Goal: Complete application form

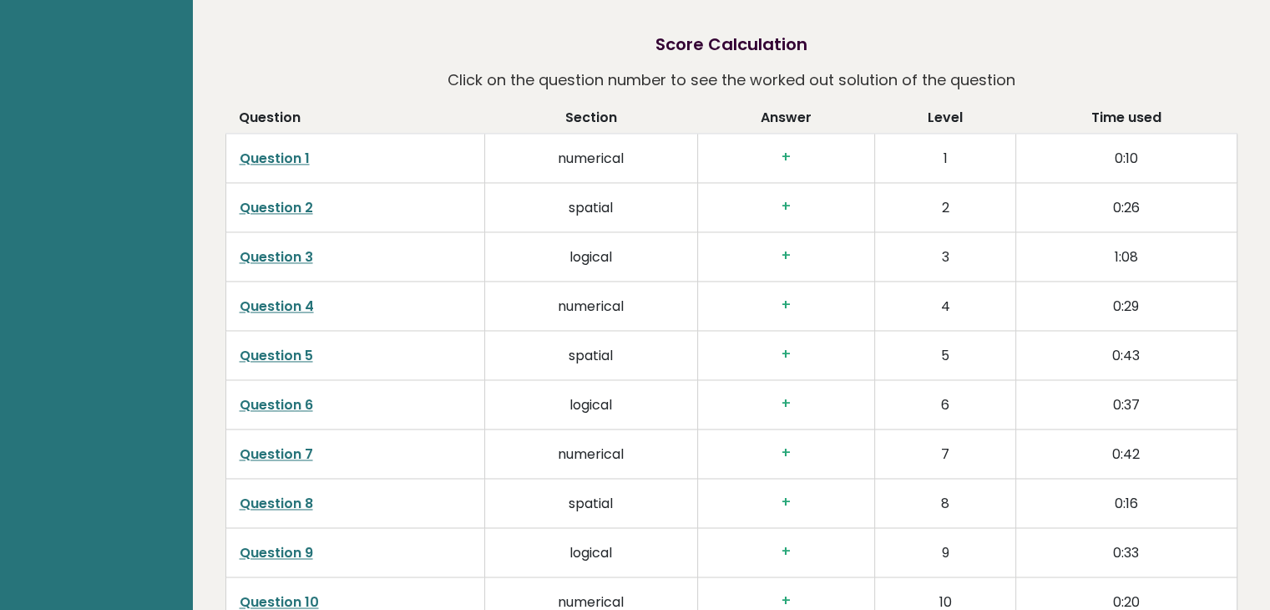
scroll to position [2419, 0]
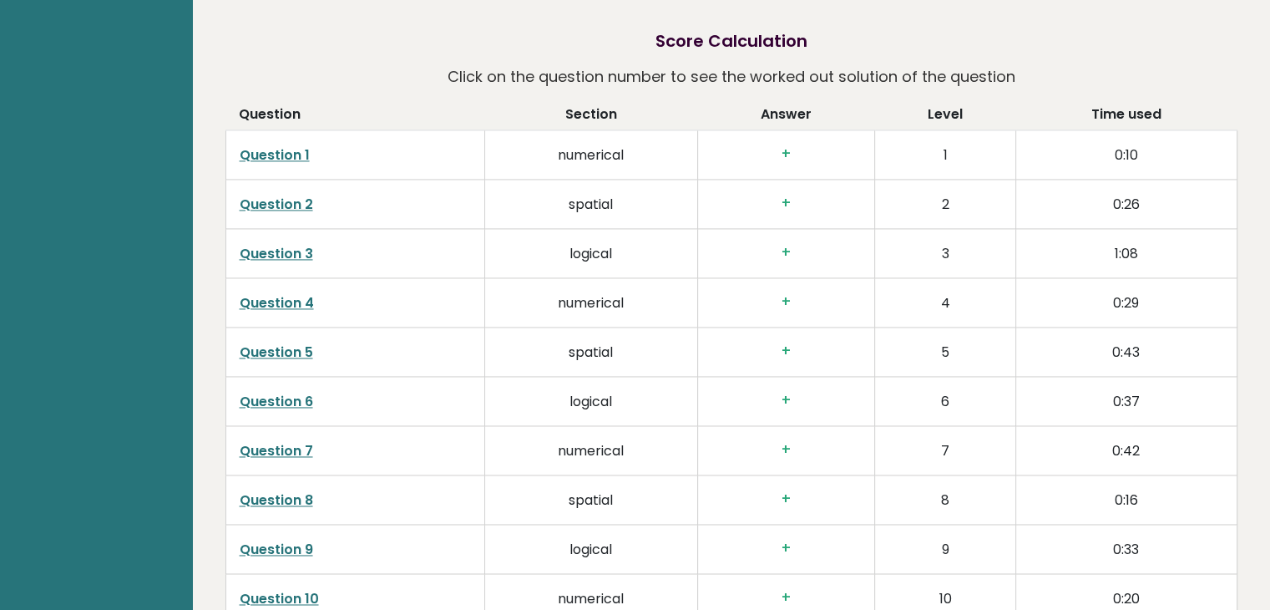
click at [786, 158] on h3 "+" at bounding box center [786, 154] width 149 height 18
click at [788, 149] on h3 "+" at bounding box center [786, 154] width 149 height 18
click at [826, 155] on h3 "+" at bounding box center [786, 154] width 149 height 18
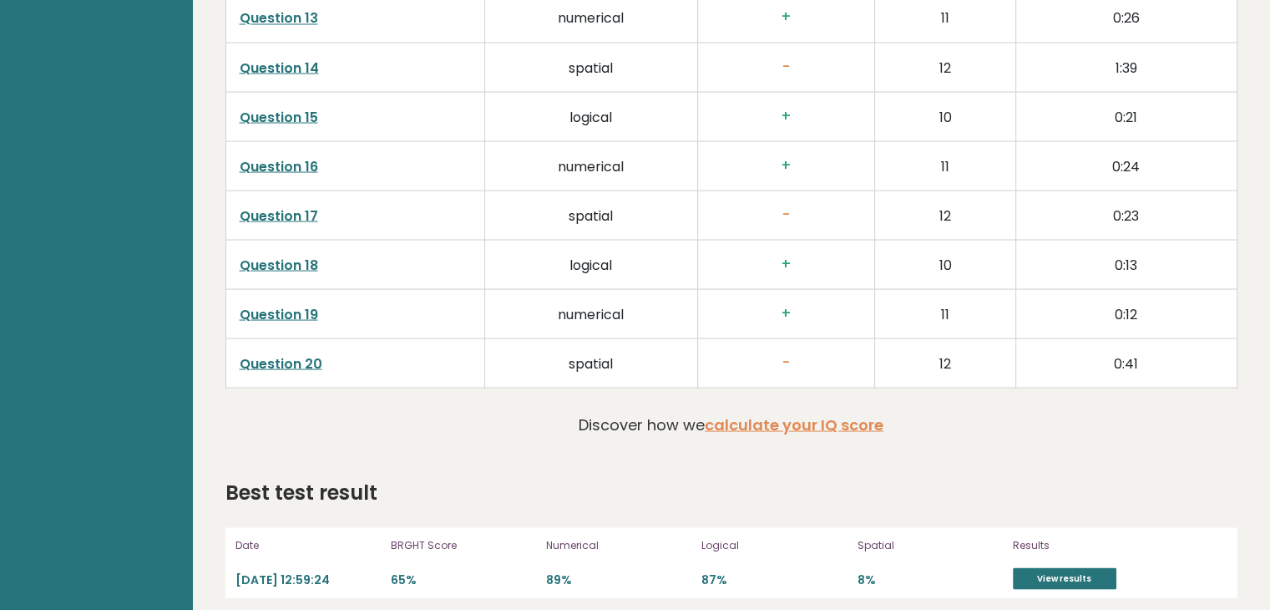
scroll to position [3156, 0]
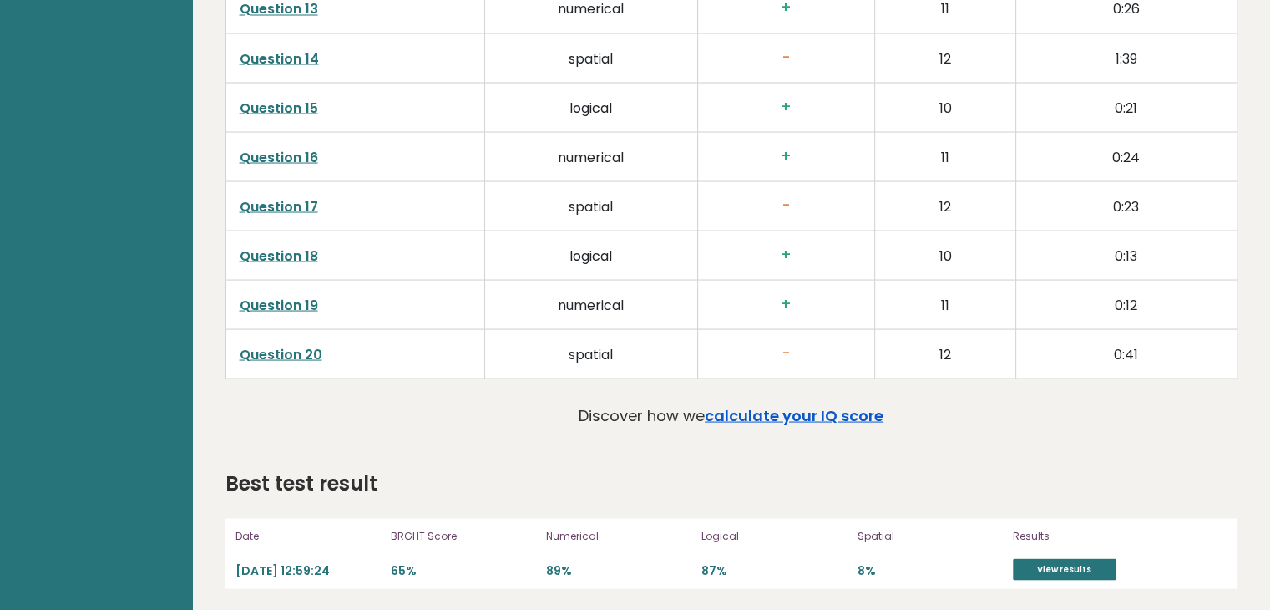
click at [788, 411] on link "calculate your IQ score" at bounding box center [794, 414] width 179 height 21
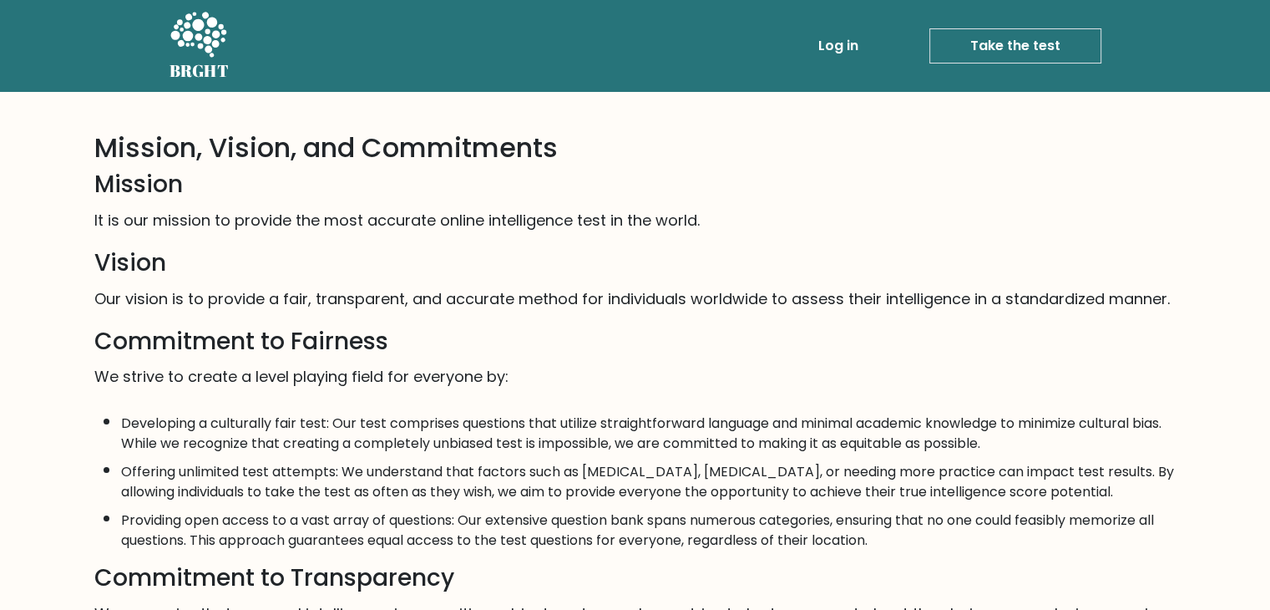
click at [988, 55] on link "Take the test" at bounding box center [1015, 45] width 172 height 35
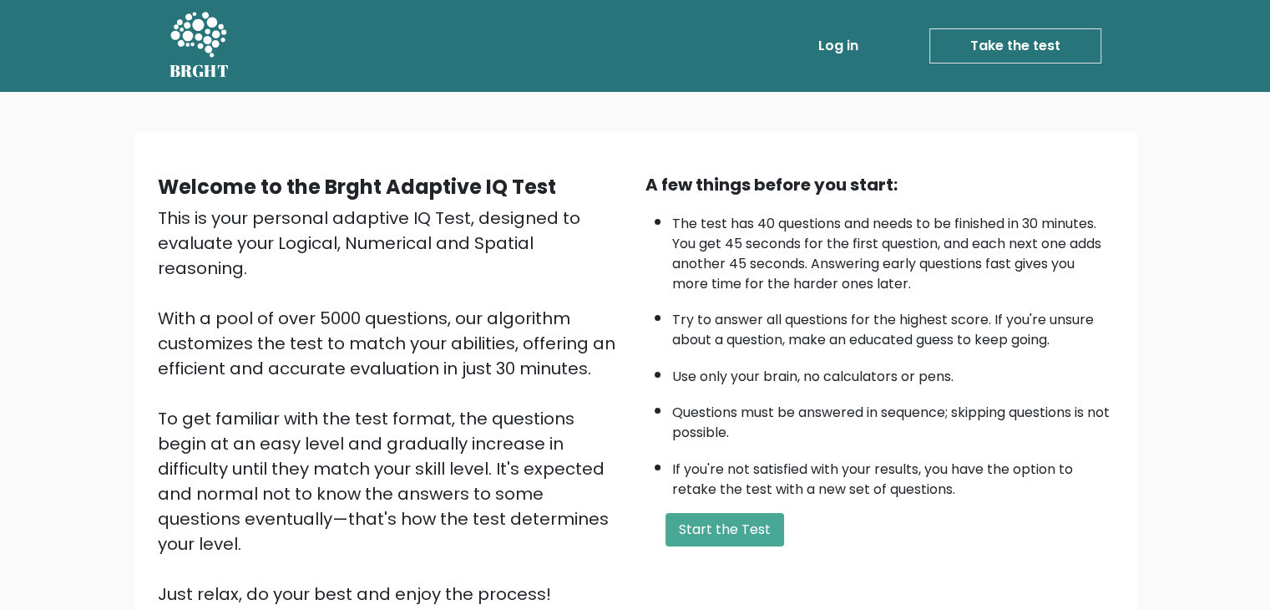
click at [768, 401] on li "Questions must be answered in sequence; skipping questions is not possible." at bounding box center [892, 418] width 441 height 48
click at [723, 525] on button "Start the Test" at bounding box center [725, 529] width 119 height 33
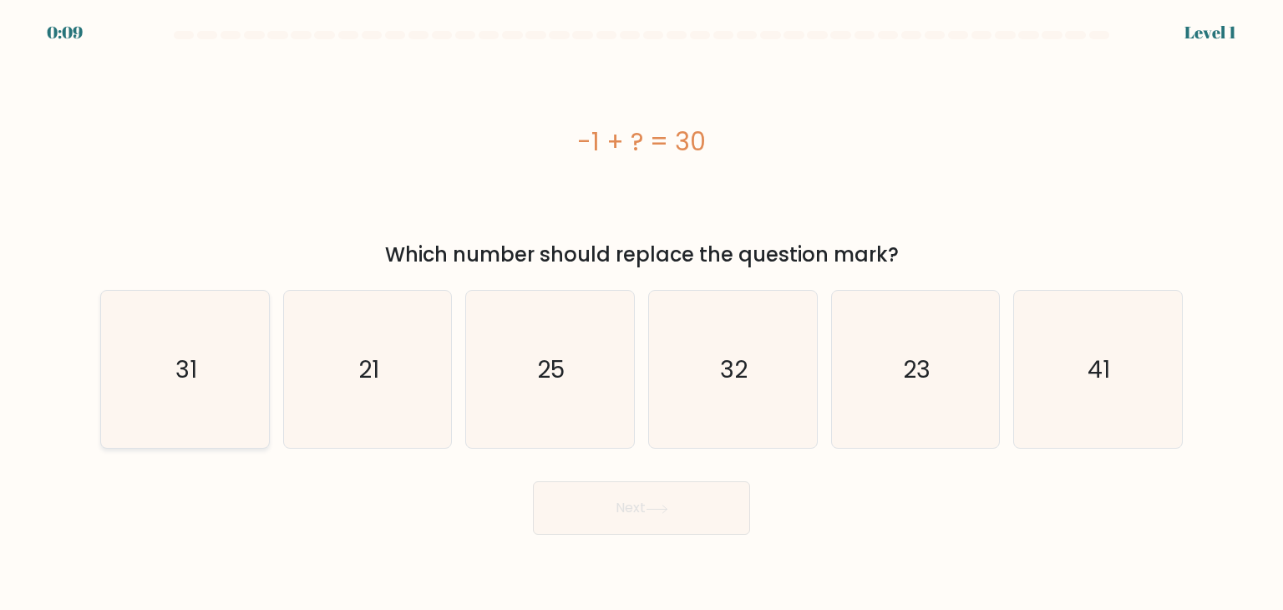
click at [177, 389] on icon "31" at bounding box center [184, 369] width 157 height 157
click at [641, 313] on input "a. 31" at bounding box center [641, 309] width 1 height 8
radio input "true"
click at [696, 524] on button "Next" at bounding box center [641, 507] width 217 height 53
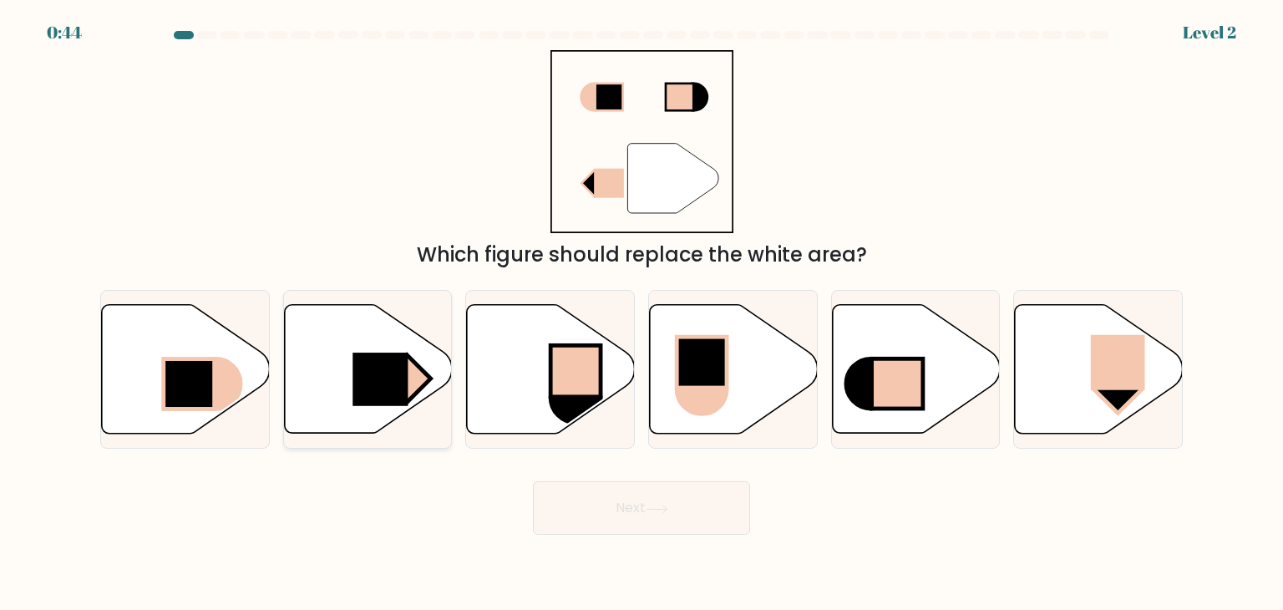
click at [377, 387] on rect at bounding box center [379, 378] width 55 height 53
click at [641, 313] on input "b." at bounding box center [641, 309] width 1 height 8
radio input "true"
click at [565, 501] on button "Next" at bounding box center [641, 507] width 217 height 53
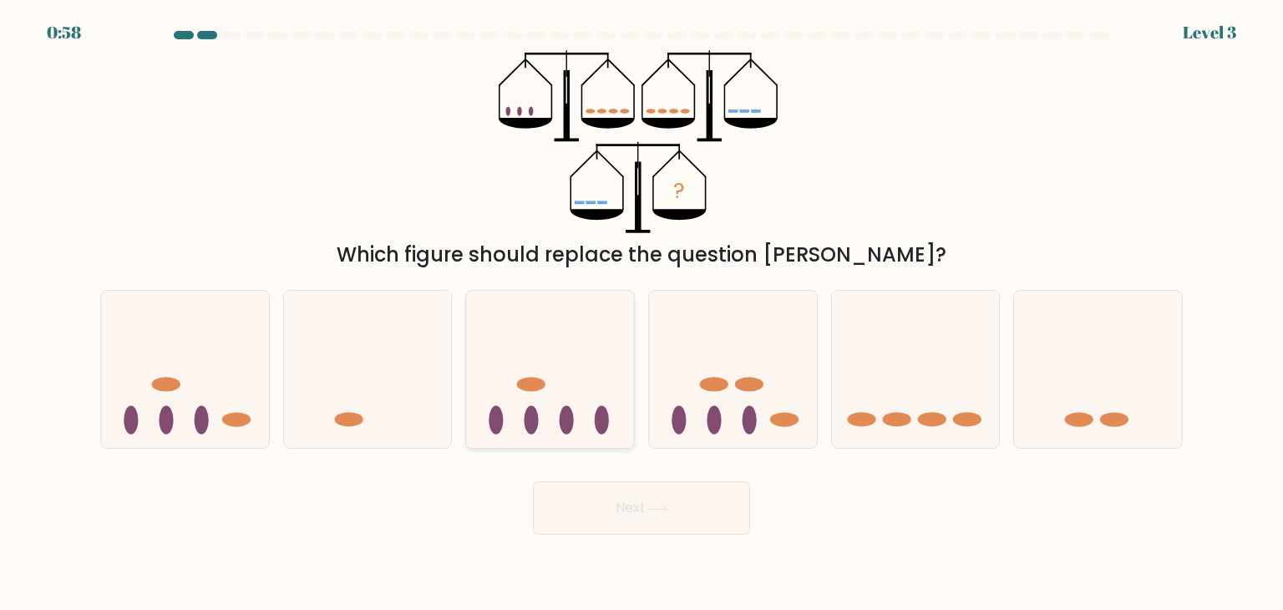
click at [565, 428] on ellipse at bounding box center [567, 420] width 14 height 28
click at [641, 313] on input "c." at bounding box center [641, 309] width 1 height 8
radio input "true"
click at [611, 498] on button "Next" at bounding box center [641, 507] width 217 height 53
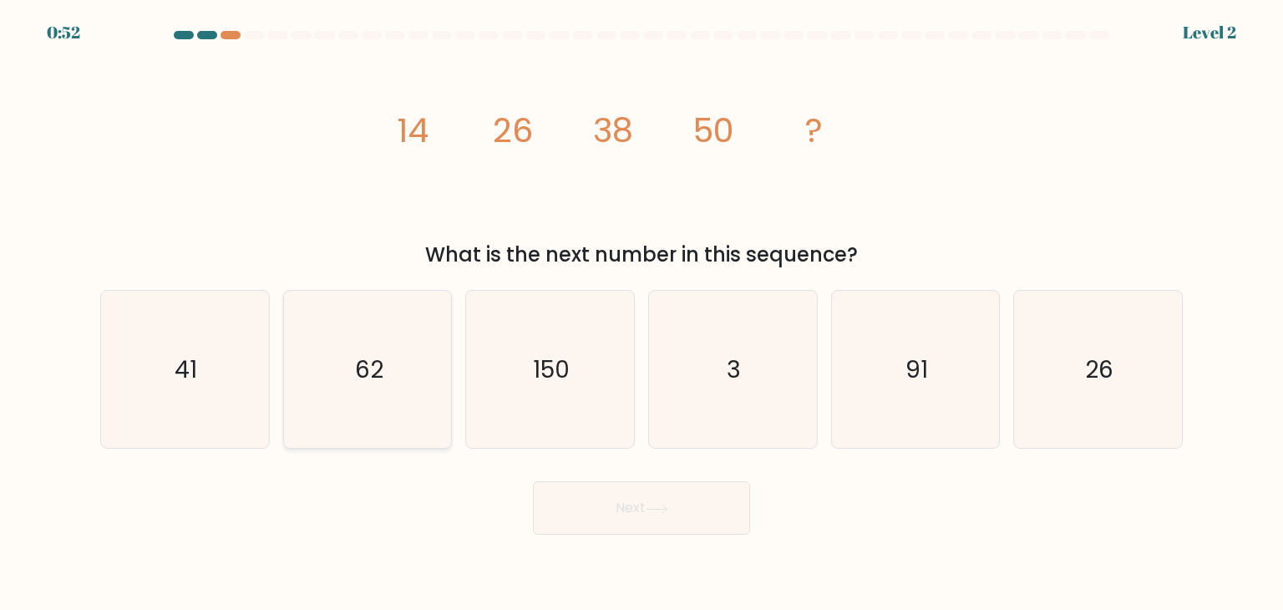
click at [418, 443] on icon "62" at bounding box center [367, 369] width 157 height 157
click at [641, 313] on input "b. 62" at bounding box center [641, 309] width 1 height 8
radio input "true"
click at [595, 497] on button "Next" at bounding box center [641, 507] width 217 height 53
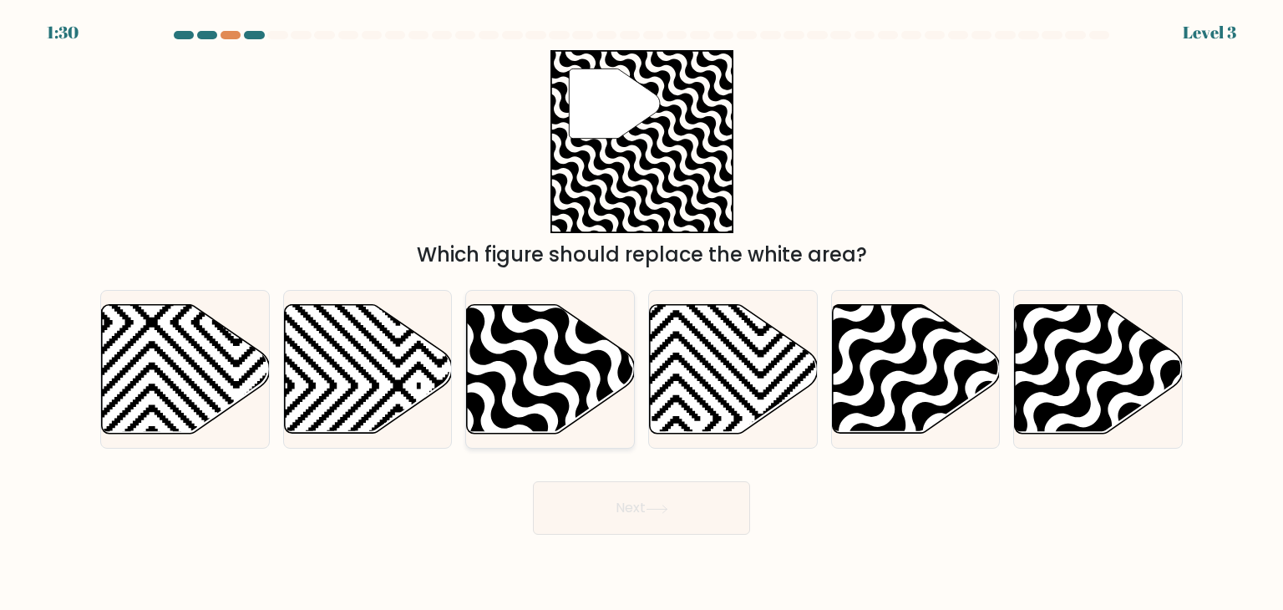
click at [550, 377] on icon at bounding box center [602, 439] width 338 height 338
click at [641, 313] on input "c." at bounding box center [641, 309] width 1 height 8
radio input "true"
click at [595, 521] on button "Next" at bounding box center [641, 507] width 217 height 53
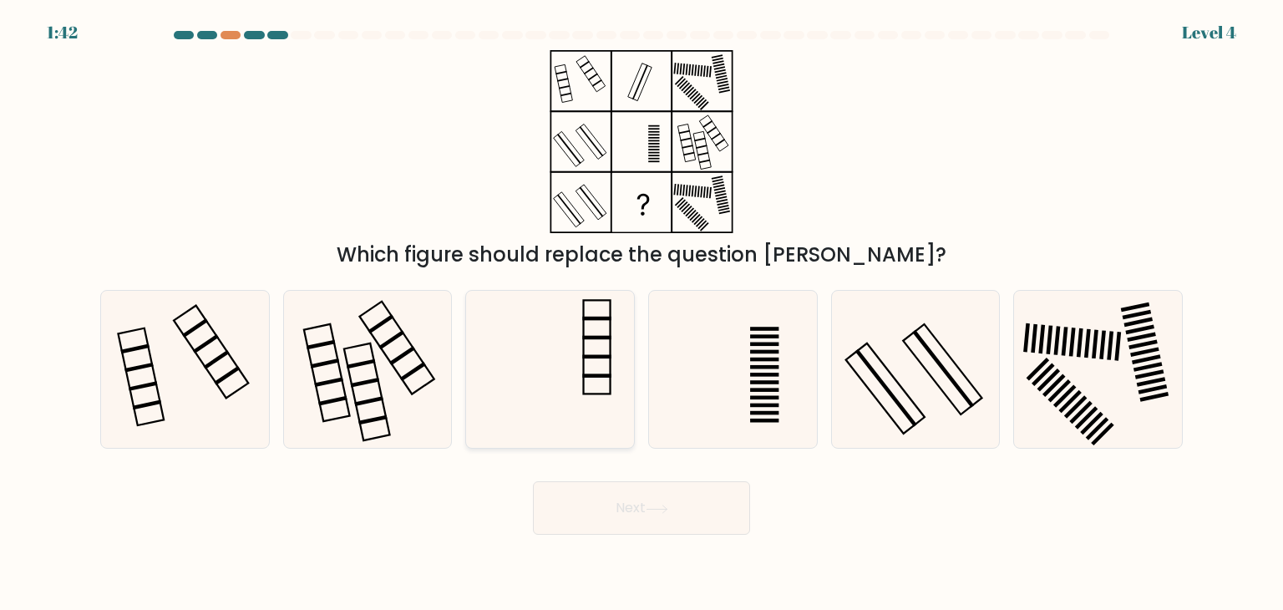
click at [578, 378] on icon at bounding box center [549, 369] width 157 height 157
click at [641, 313] on input "c." at bounding box center [641, 309] width 1 height 8
radio input "true"
click at [625, 505] on button "Next" at bounding box center [641, 507] width 217 height 53
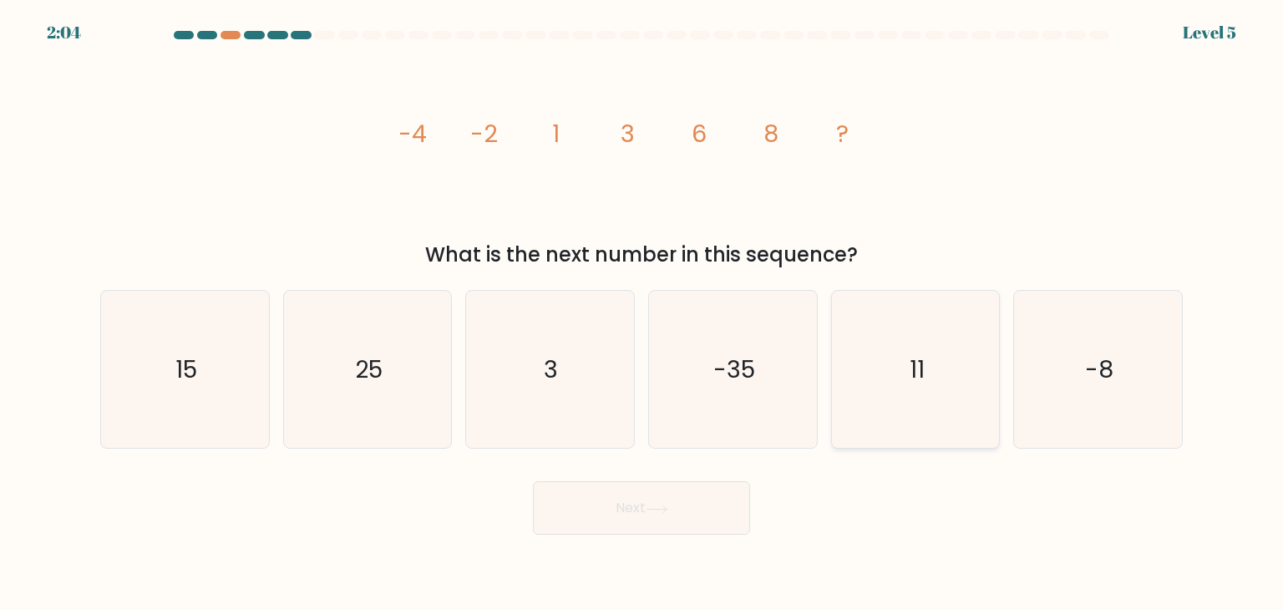
click at [982, 415] on icon "11" at bounding box center [915, 369] width 157 height 157
click at [642, 313] on input "e. 11" at bounding box center [641, 309] width 1 height 8
radio input "true"
click at [636, 489] on button "Next" at bounding box center [641, 507] width 217 height 53
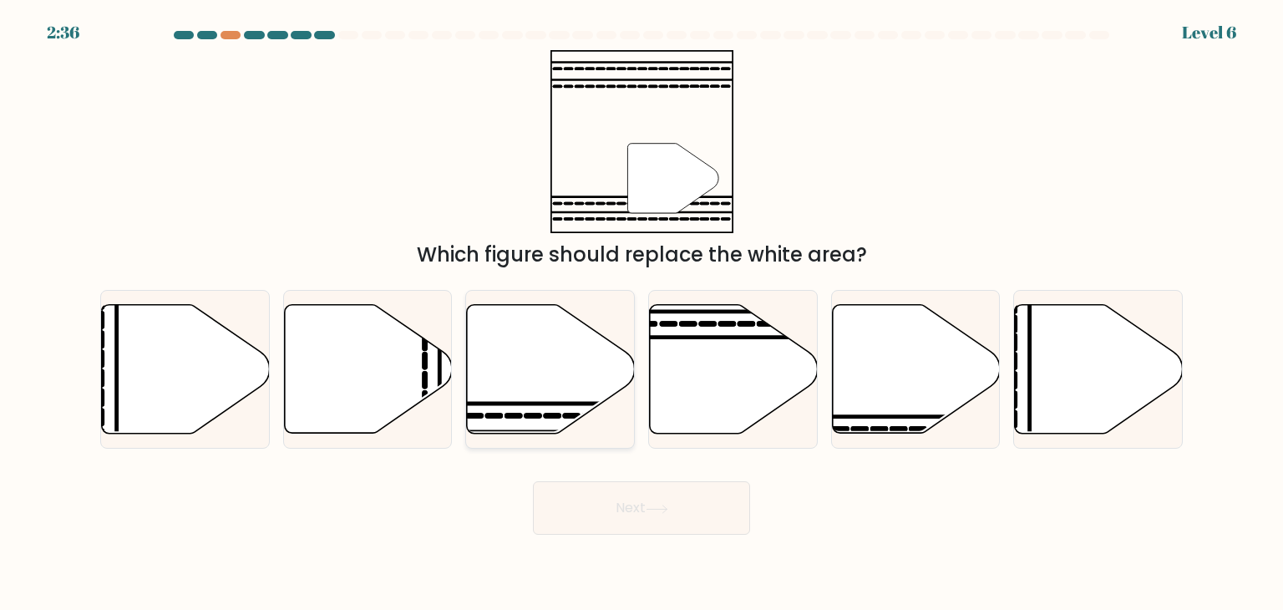
click at [539, 359] on icon at bounding box center [551, 369] width 168 height 129
click at [641, 313] on input "c." at bounding box center [641, 309] width 1 height 8
radio input "true"
click at [569, 501] on button "Next" at bounding box center [641, 507] width 217 height 53
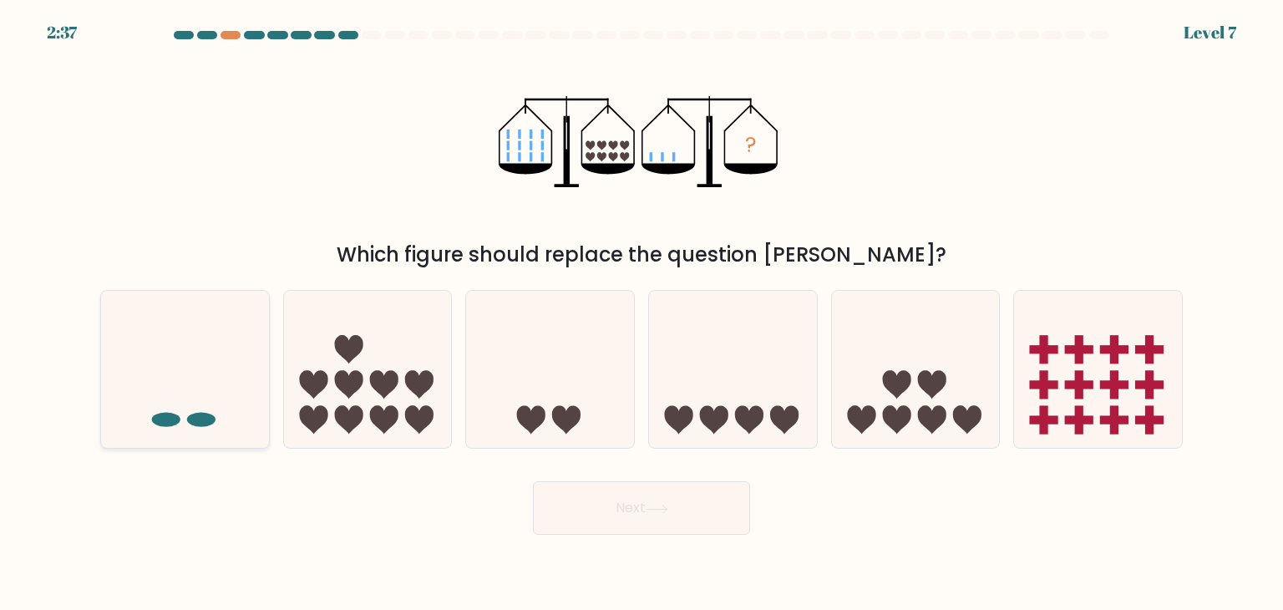
click at [210, 410] on icon at bounding box center [185, 369] width 168 height 139
click at [641, 313] on input "a." at bounding box center [641, 309] width 1 height 8
radio input "true"
click at [710, 517] on button "Next" at bounding box center [641, 507] width 217 height 53
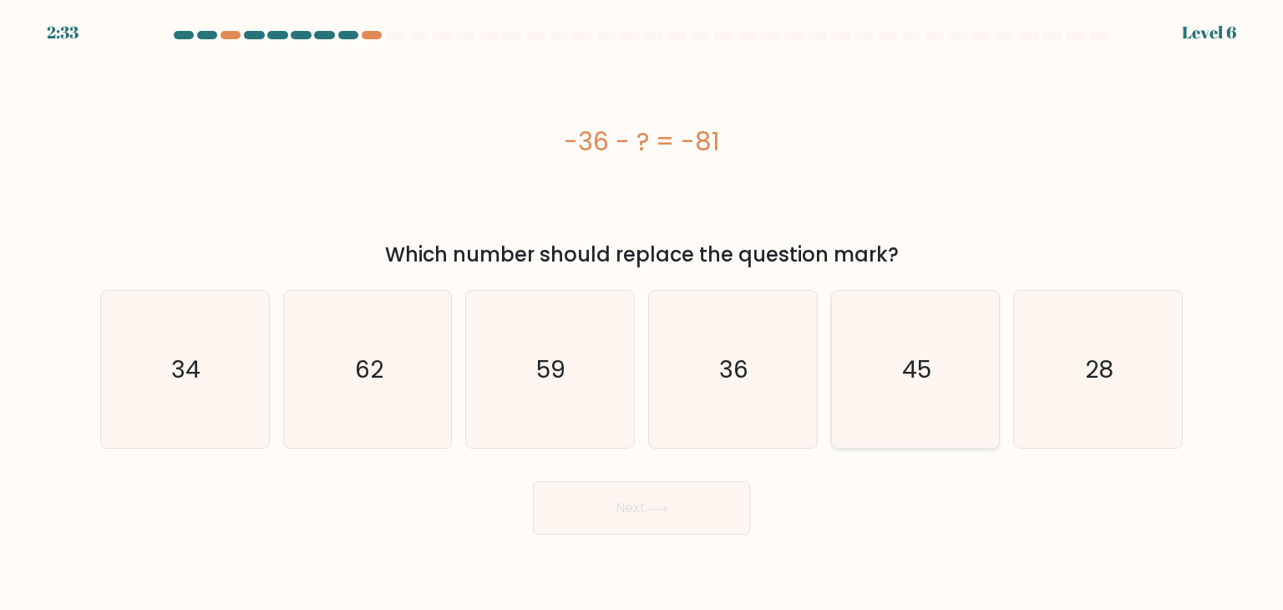
click at [918, 338] on icon "45" at bounding box center [915, 369] width 157 height 157
click at [642, 313] on input "e. 45" at bounding box center [641, 309] width 1 height 8
radio input "true"
click at [688, 499] on button "Next" at bounding box center [641, 507] width 217 height 53
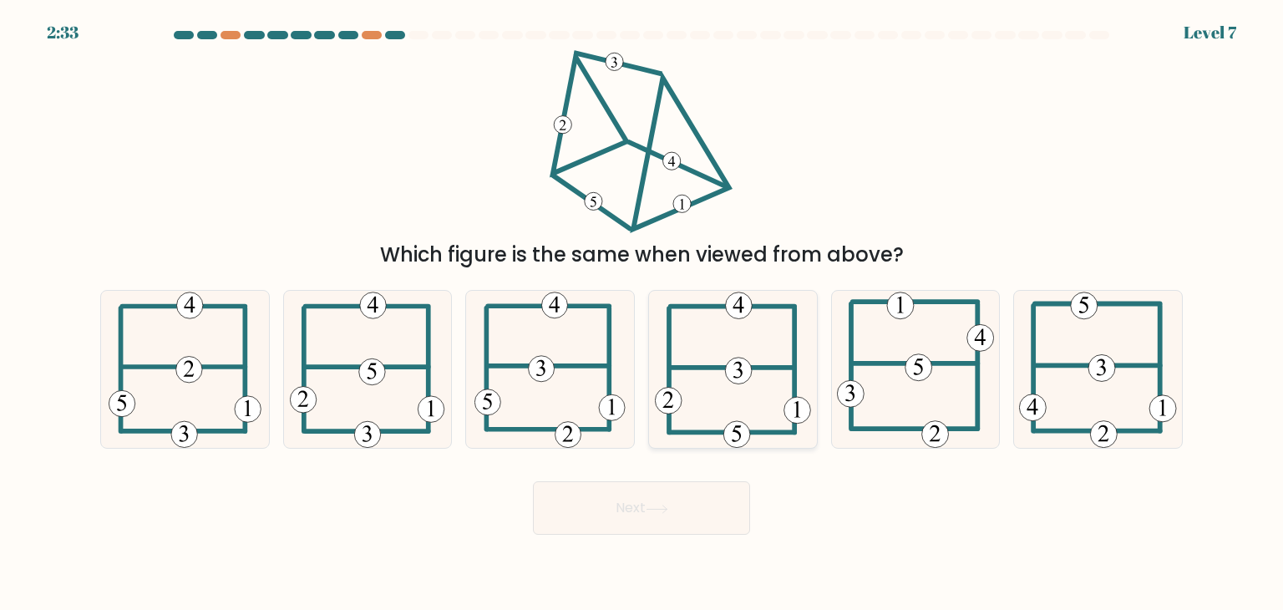
click at [742, 367] on 352 at bounding box center [738, 370] width 27 height 27
click at [642, 313] on input "d." at bounding box center [641, 309] width 1 height 8
radio input "true"
click at [658, 519] on button "Next" at bounding box center [641, 507] width 217 height 53
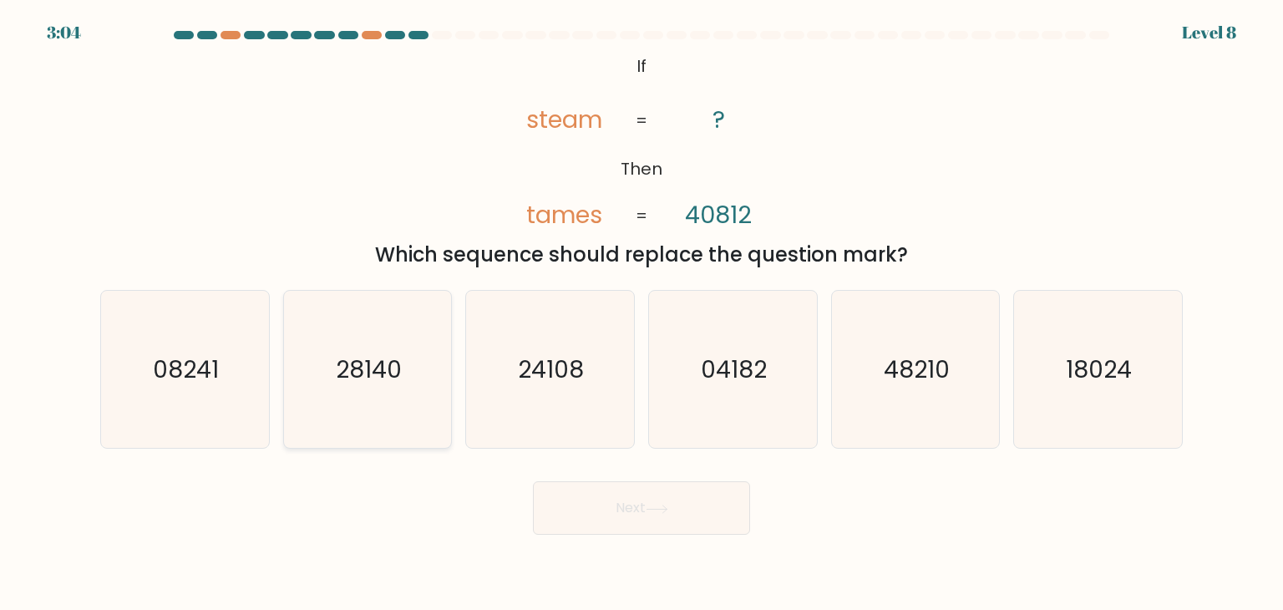
click at [357, 418] on icon "28140" at bounding box center [367, 369] width 157 height 157
click at [641, 313] on input "b. 28140" at bounding box center [641, 309] width 1 height 8
radio input "true"
click at [581, 504] on button "Next" at bounding box center [641, 507] width 217 height 53
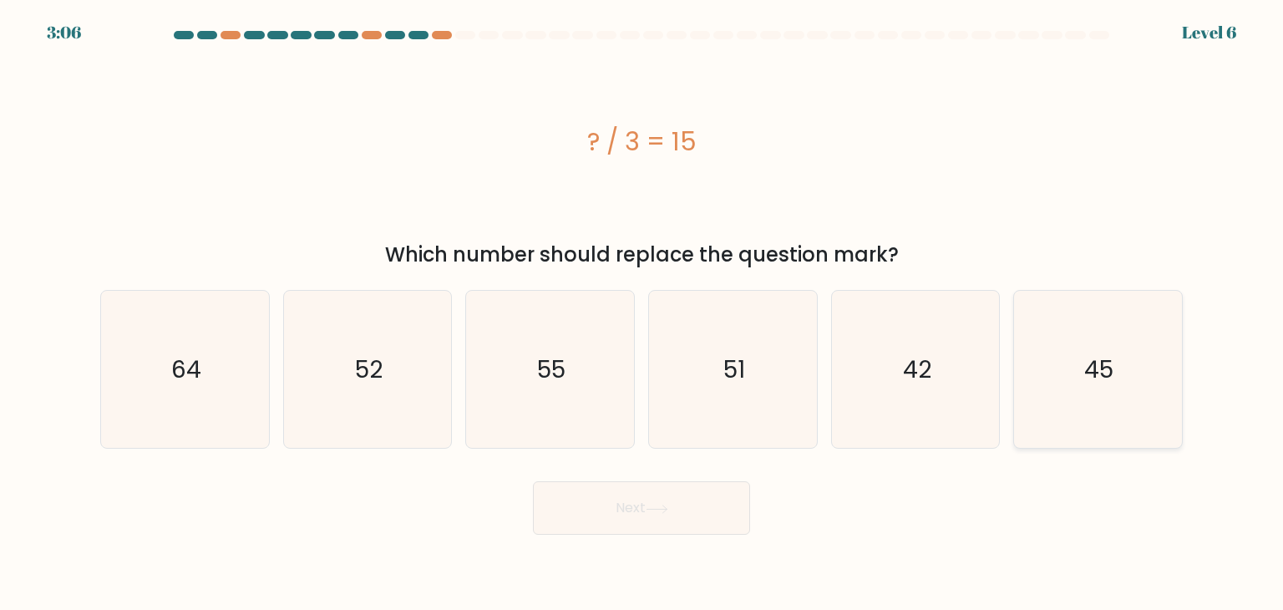
click at [1137, 359] on icon "45" at bounding box center [1097, 369] width 157 height 157
click at [642, 313] on input "f. 45" at bounding box center [641, 309] width 1 height 8
radio input "true"
click at [636, 529] on button "Next" at bounding box center [641, 507] width 217 height 53
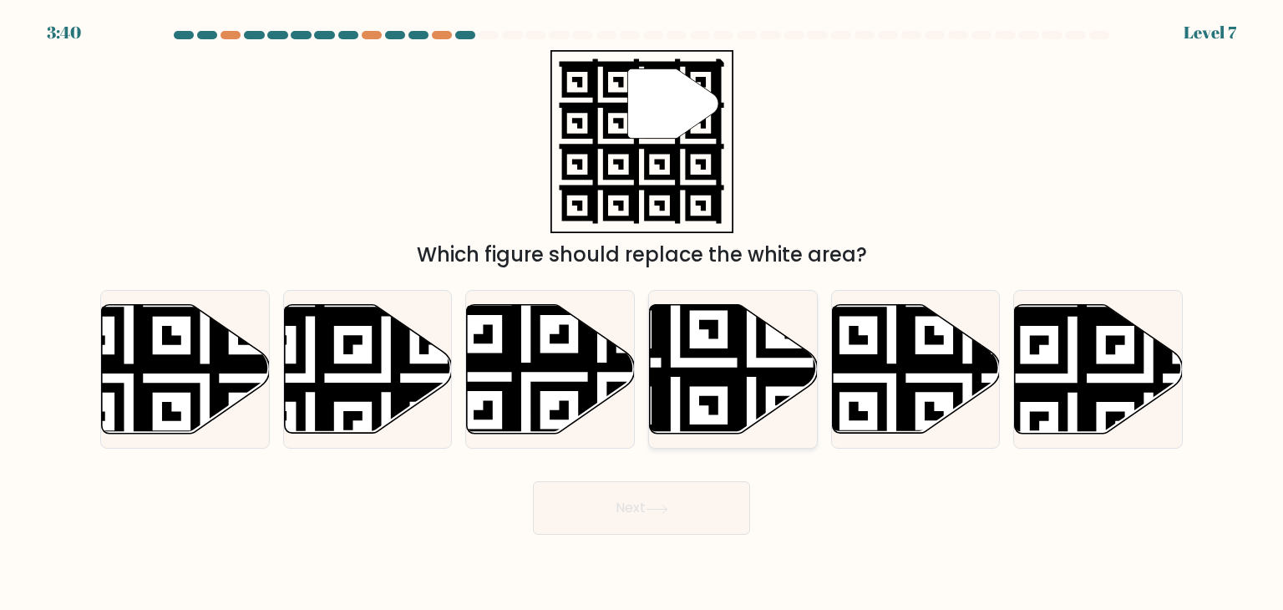
click at [709, 402] on icon at bounding box center [675, 438] width 304 height 304
click at [642, 313] on input "d." at bounding box center [641, 309] width 1 height 8
radio input "true"
click at [689, 493] on button "Next" at bounding box center [641, 507] width 217 height 53
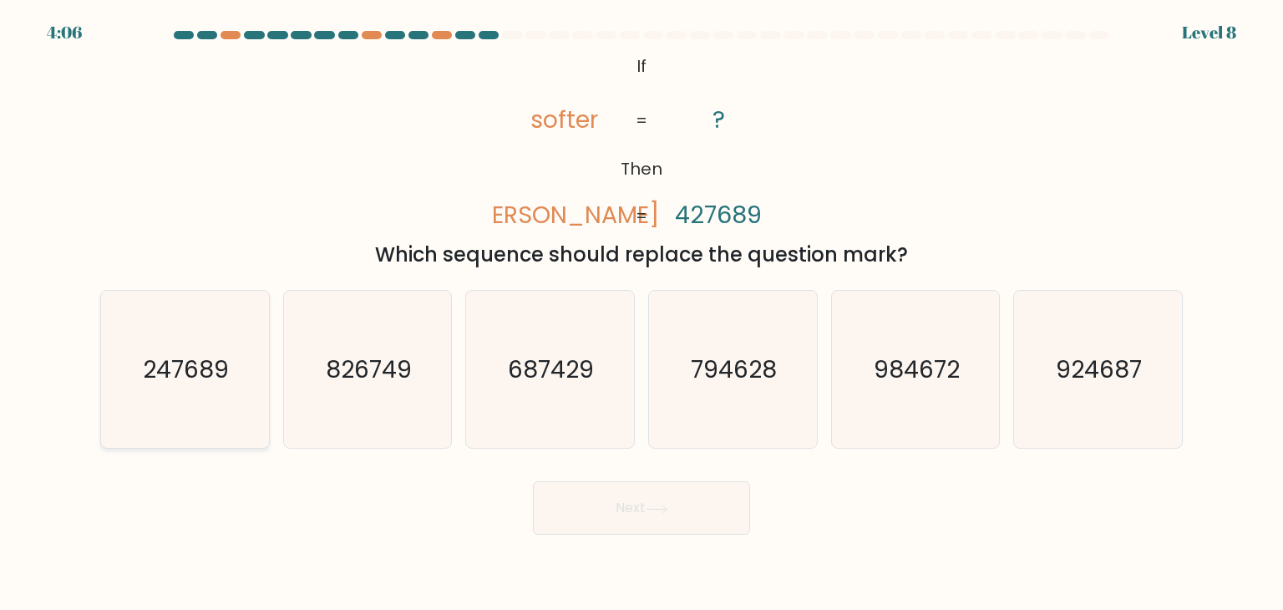
click at [217, 377] on text "247689" at bounding box center [187, 368] width 86 height 33
click at [641, 313] on input "a. 247689" at bounding box center [641, 309] width 1 height 8
radio input "true"
click at [630, 523] on button "Next" at bounding box center [641, 507] width 217 height 53
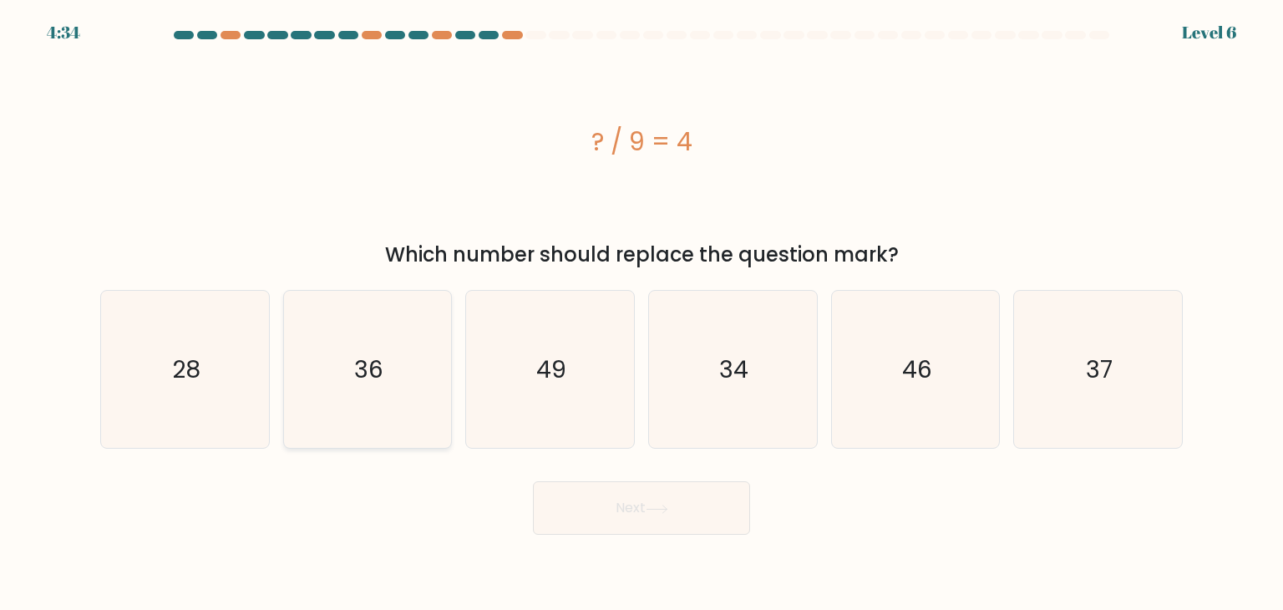
click at [337, 369] on icon "36" at bounding box center [367, 369] width 157 height 157
click at [641, 313] on input "b. 36" at bounding box center [641, 309] width 1 height 8
radio input "true"
click at [655, 499] on button "Next" at bounding box center [641, 507] width 217 height 53
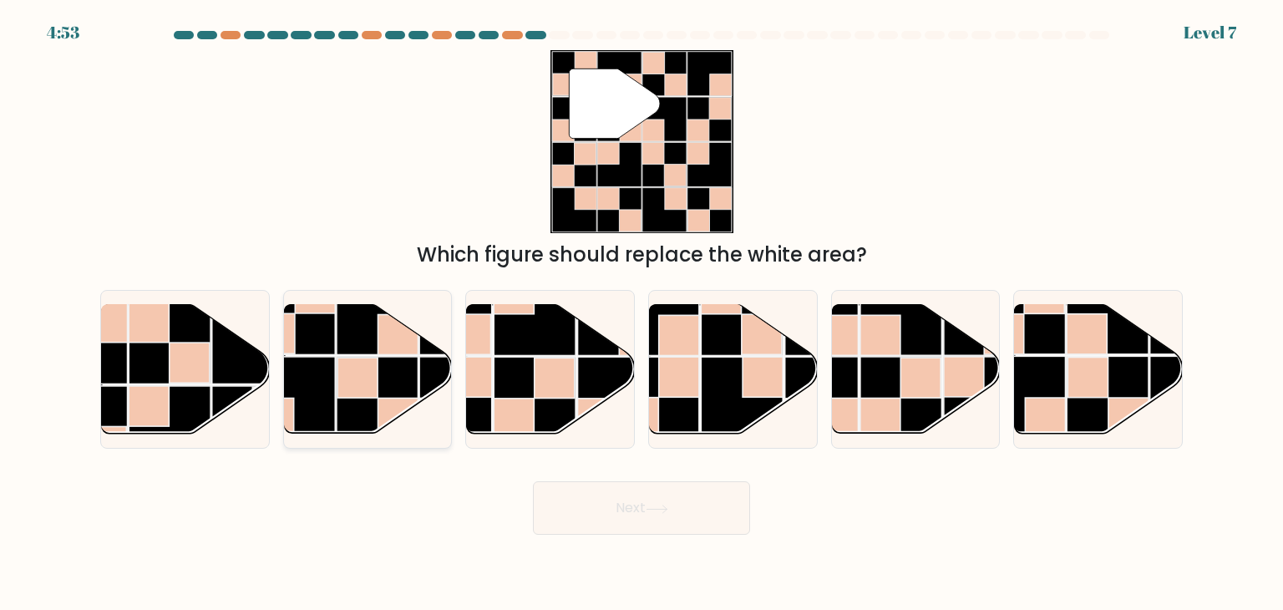
click at [305, 367] on rect at bounding box center [294, 398] width 82 height 82
click at [641, 313] on input "b." at bounding box center [641, 309] width 1 height 8
radio input "true"
click at [602, 507] on button "Next" at bounding box center [641, 507] width 217 height 53
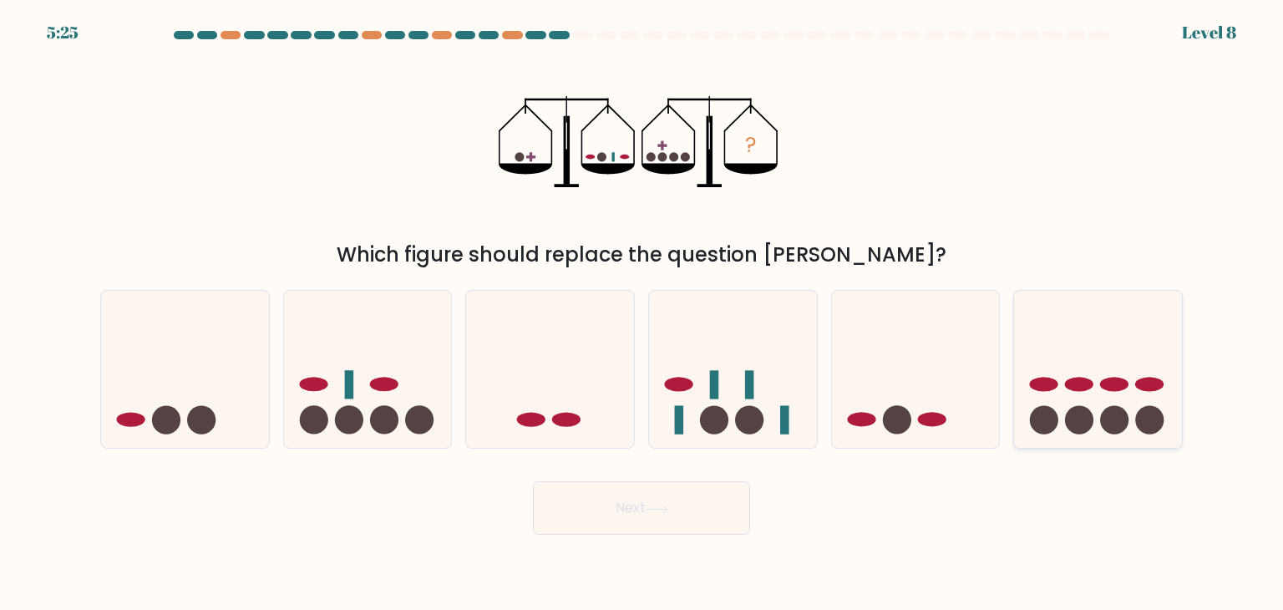
click at [1040, 394] on icon at bounding box center [1098, 369] width 168 height 139
click at [642, 313] on input "f." at bounding box center [641, 309] width 1 height 8
radio input "true"
click at [649, 521] on button "Next" at bounding box center [641, 507] width 217 height 53
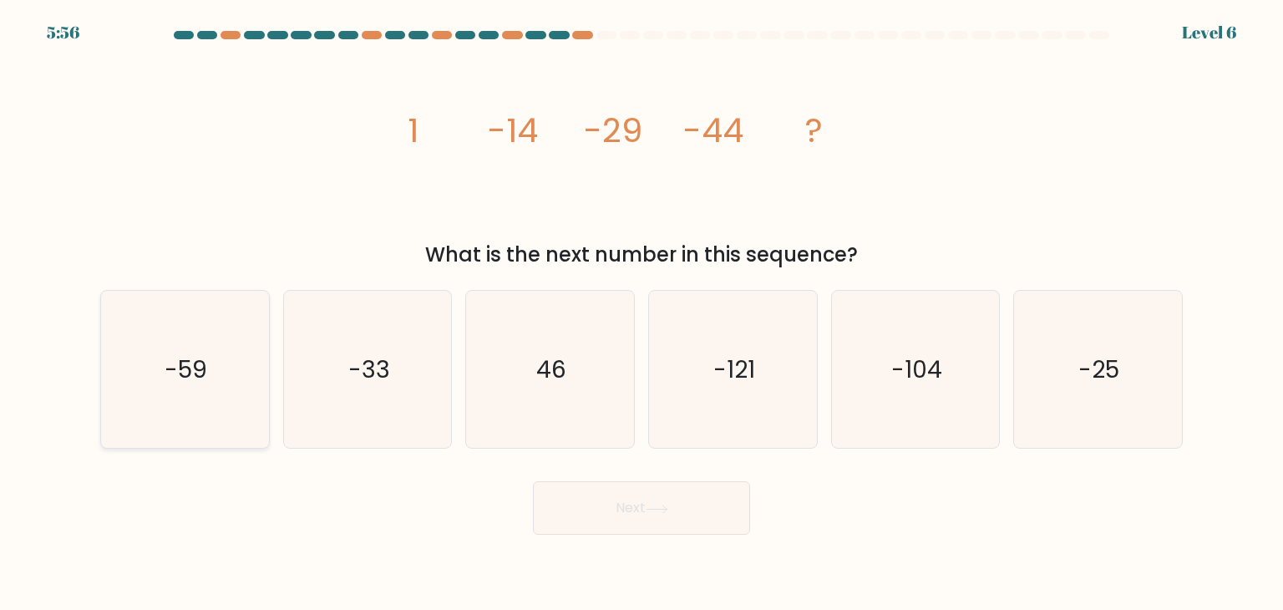
click at [228, 373] on icon "-59" at bounding box center [184, 369] width 157 height 157
click at [641, 313] on input "a. -59" at bounding box center [641, 309] width 1 height 8
radio input "true"
click at [579, 508] on button "Next" at bounding box center [641, 507] width 217 height 53
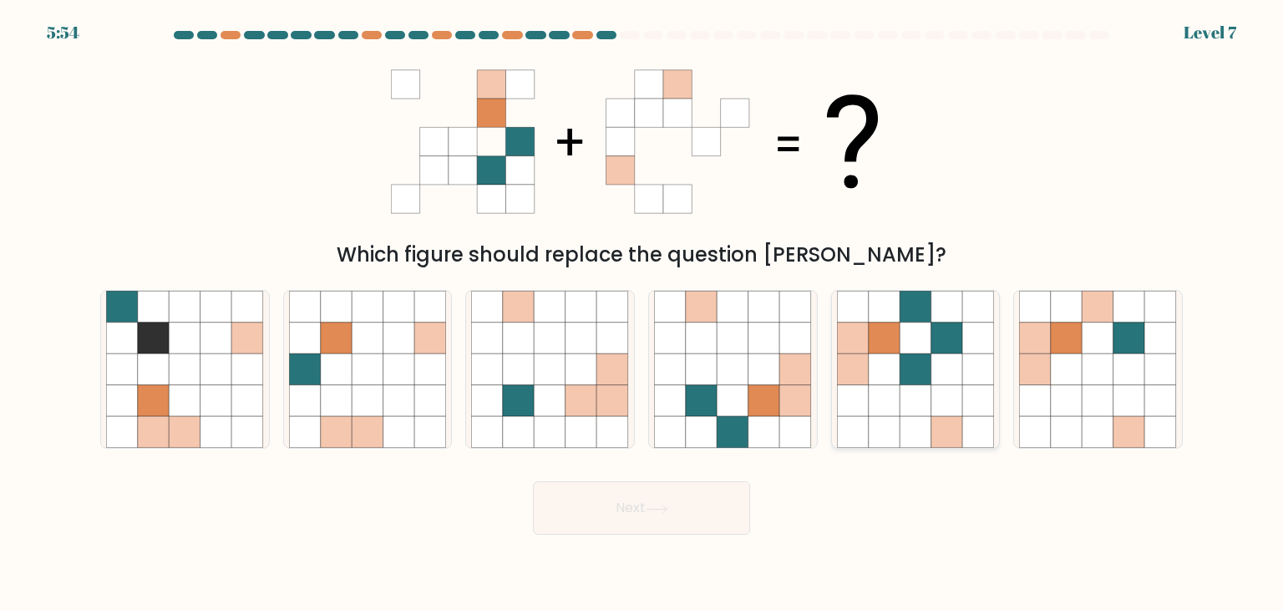
click at [922, 382] on icon at bounding box center [915, 369] width 32 height 32
click at [642, 313] on input "e." at bounding box center [641, 309] width 1 height 8
radio input "true"
click at [642, 504] on button "Next" at bounding box center [641, 507] width 217 height 53
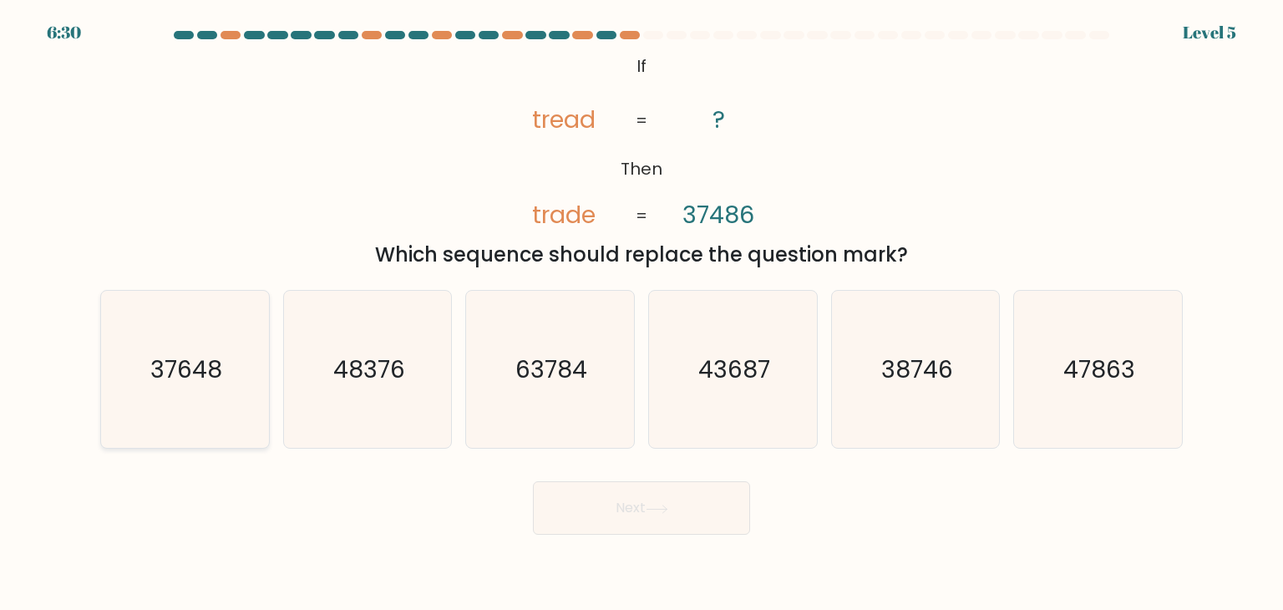
click at [225, 387] on icon "37648" at bounding box center [184, 369] width 157 height 157
click at [641, 313] on input "a. 37648" at bounding box center [641, 309] width 1 height 8
radio input "true"
click at [671, 492] on button "Next" at bounding box center [641, 507] width 217 height 53
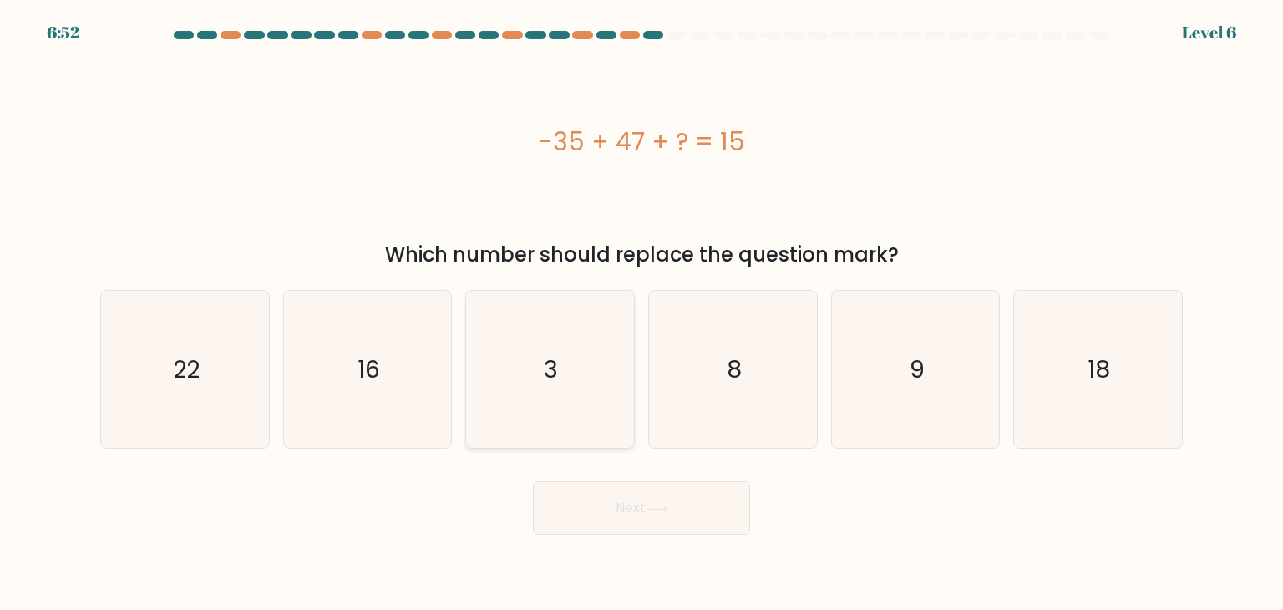
click at [555, 373] on text "3" at bounding box center [551, 368] width 14 height 33
click at [641, 313] on input "c. 3" at bounding box center [641, 309] width 1 height 8
radio input "true"
click at [606, 515] on button "Next" at bounding box center [641, 507] width 217 height 53
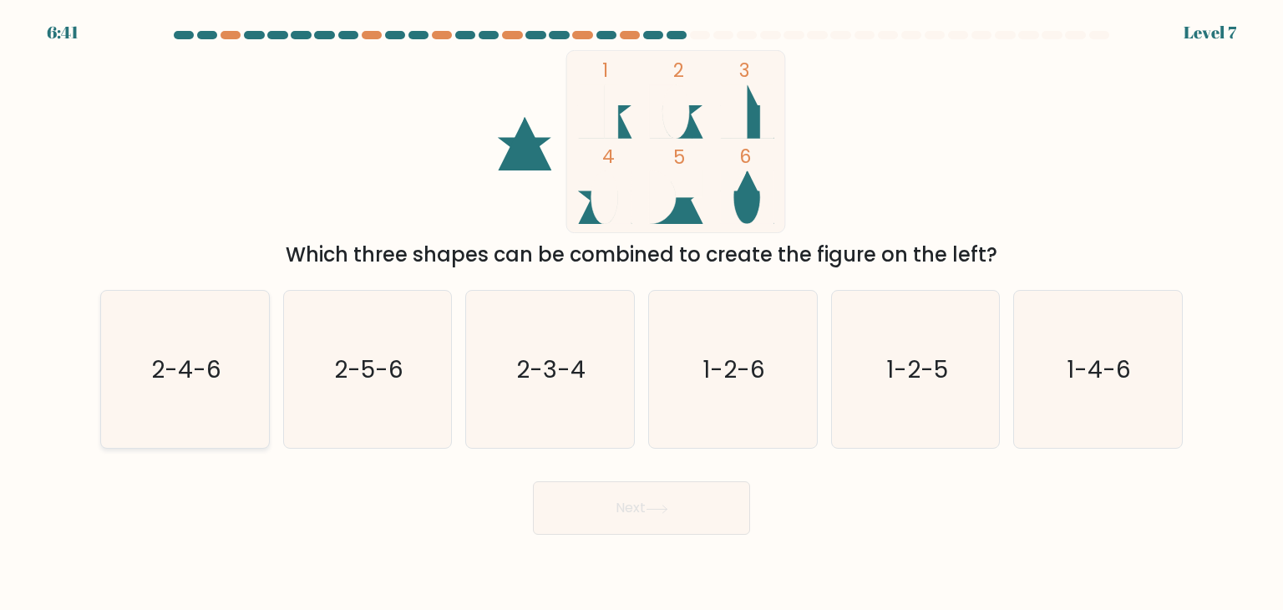
click at [211, 344] on icon "2-4-6" at bounding box center [184, 369] width 157 height 157
click at [641, 313] on input "a. 2-4-6" at bounding box center [641, 309] width 1 height 8
radio input "true"
click at [614, 534] on body "6:40 Level 7" at bounding box center [641, 305] width 1283 height 610
click at [610, 526] on button "Next" at bounding box center [641, 507] width 217 height 53
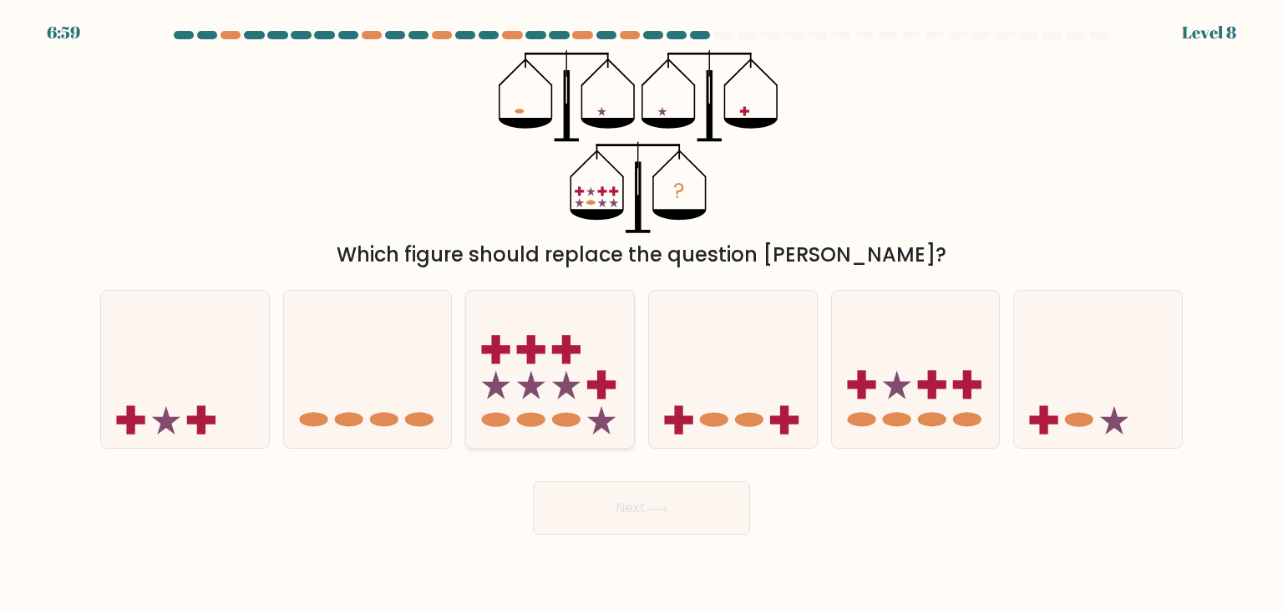
click at [521, 390] on icon at bounding box center [550, 369] width 168 height 139
click at [641, 313] on input "c." at bounding box center [641, 309] width 1 height 8
radio input "true"
click at [615, 498] on button "Next" at bounding box center [641, 507] width 217 height 53
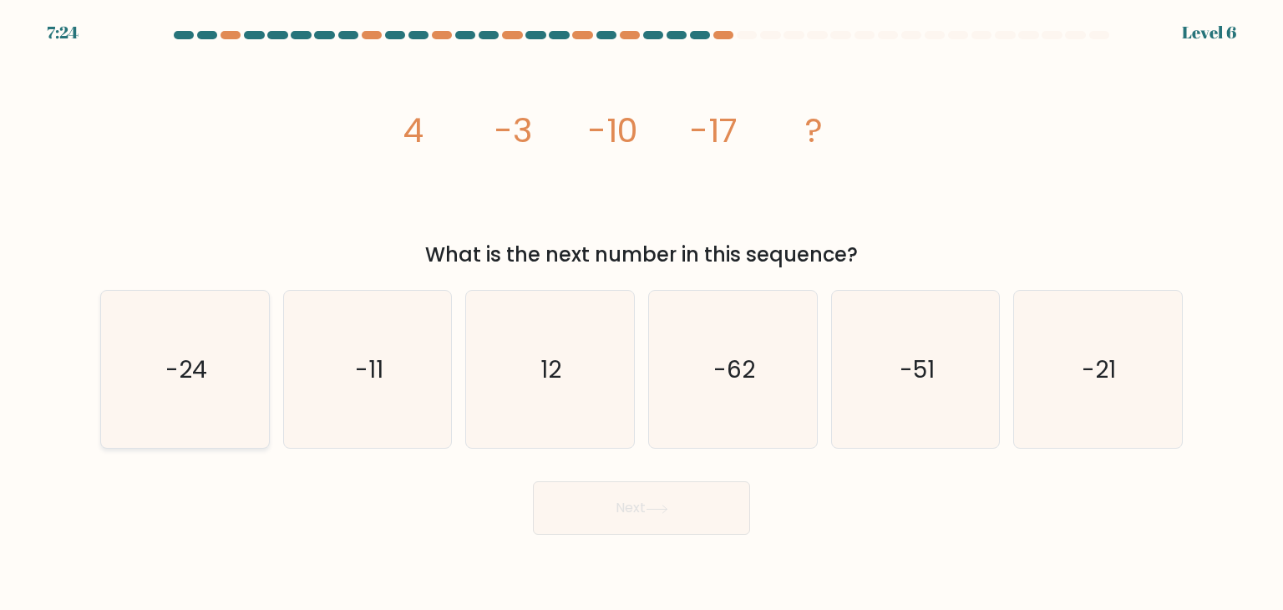
click at [191, 401] on icon "-24" at bounding box center [184, 369] width 157 height 157
click at [641, 313] on input "a. -24" at bounding box center [641, 309] width 1 height 8
radio input "true"
click at [591, 499] on button "Next" at bounding box center [641, 507] width 217 height 53
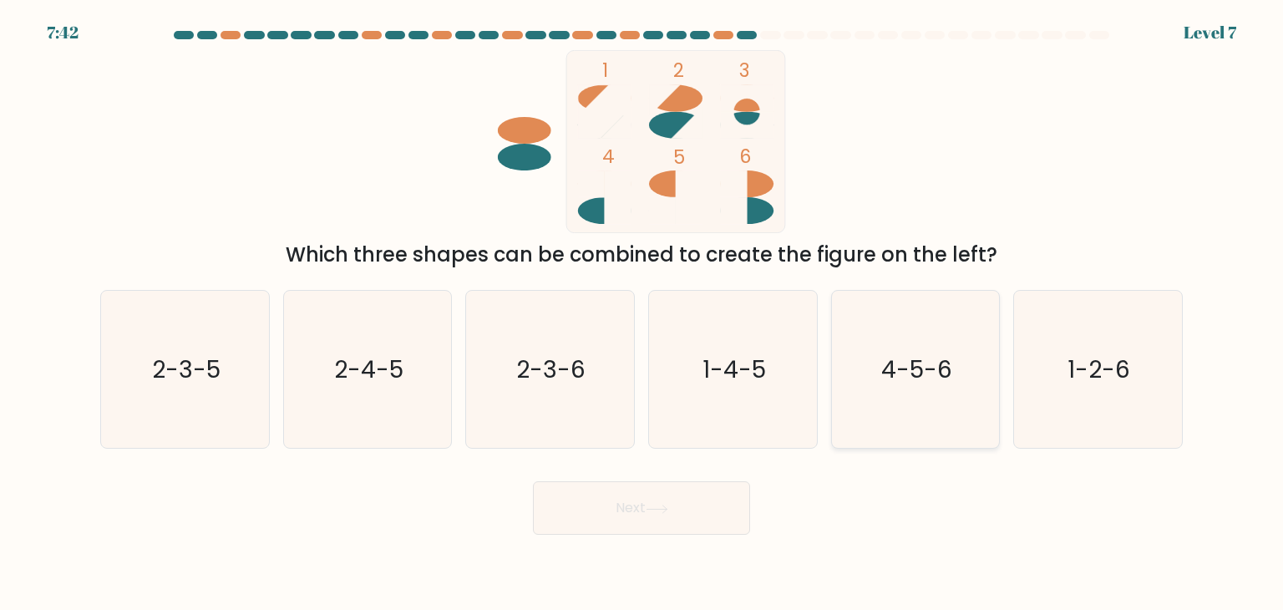
click at [935, 392] on icon "4-5-6" at bounding box center [915, 369] width 157 height 157
click at [642, 313] on input "e. 4-5-6" at bounding box center [641, 309] width 1 height 8
radio input "true"
click at [611, 504] on button "Next" at bounding box center [641, 507] width 217 height 53
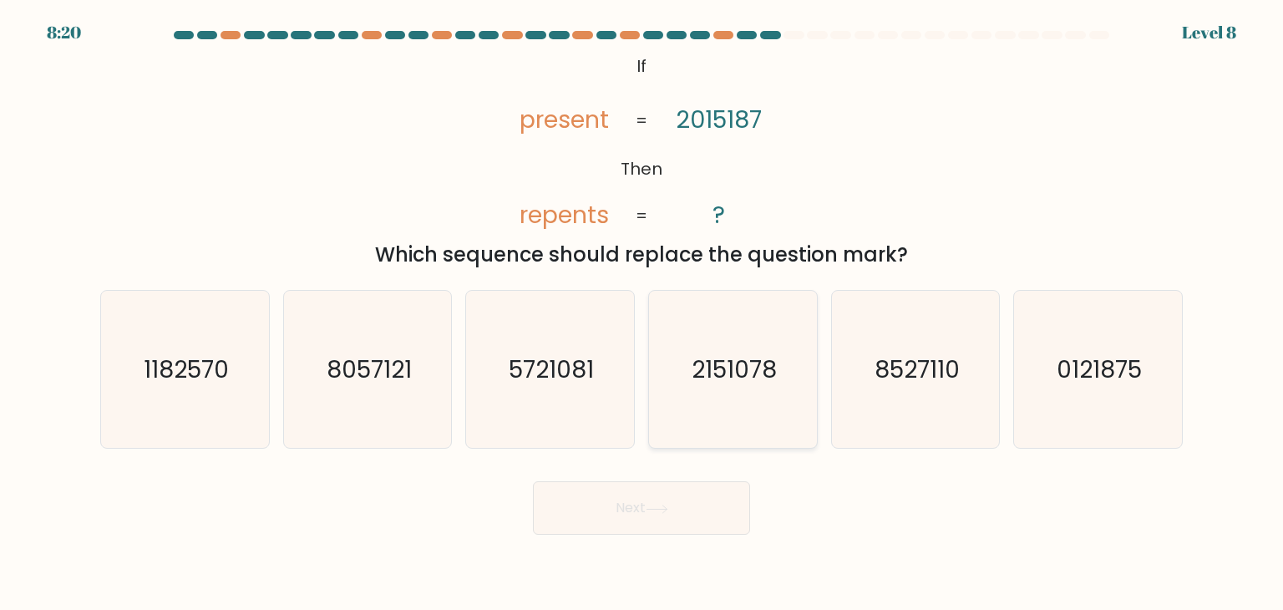
click at [708, 392] on icon "2151078" at bounding box center [732, 369] width 157 height 157
click at [642, 313] on input "d. 2151078" at bounding box center [641, 309] width 1 height 8
radio input "true"
click at [607, 517] on button "Next" at bounding box center [641, 507] width 217 height 53
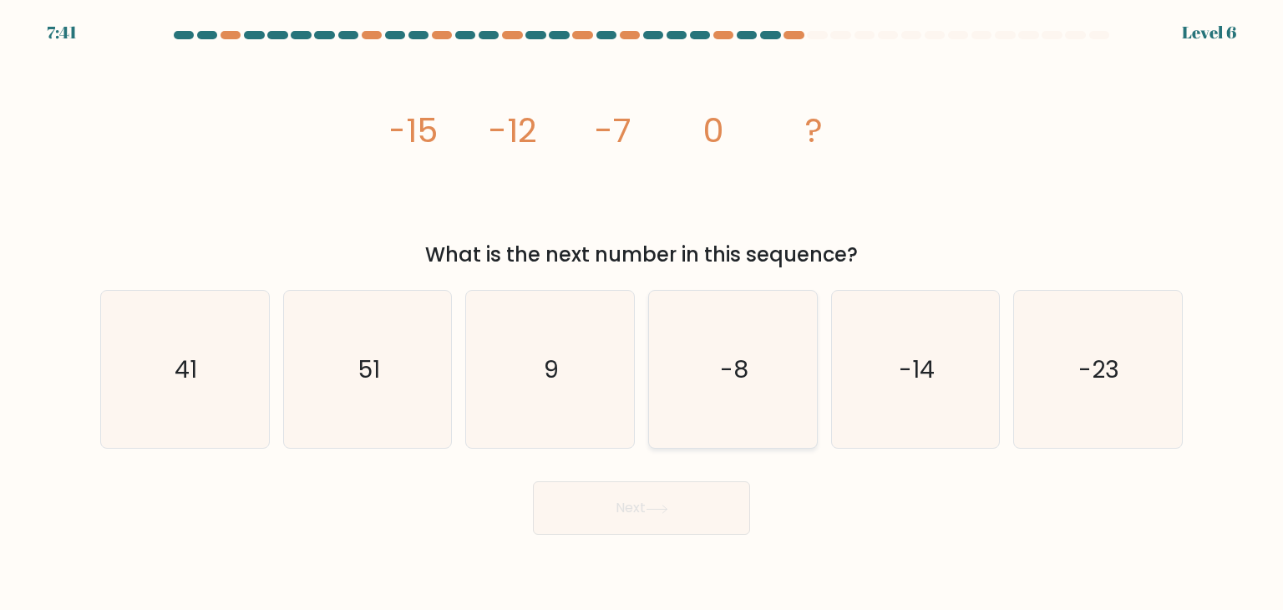
click at [795, 383] on icon "-8" at bounding box center [732, 369] width 157 height 157
click at [642, 313] on input "d. -8" at bounding box center [641, 309] width 1 height 8
radio input "true"
click at [632, 488] on button "Next" at bounding box center [641, 507] width 217 height 53
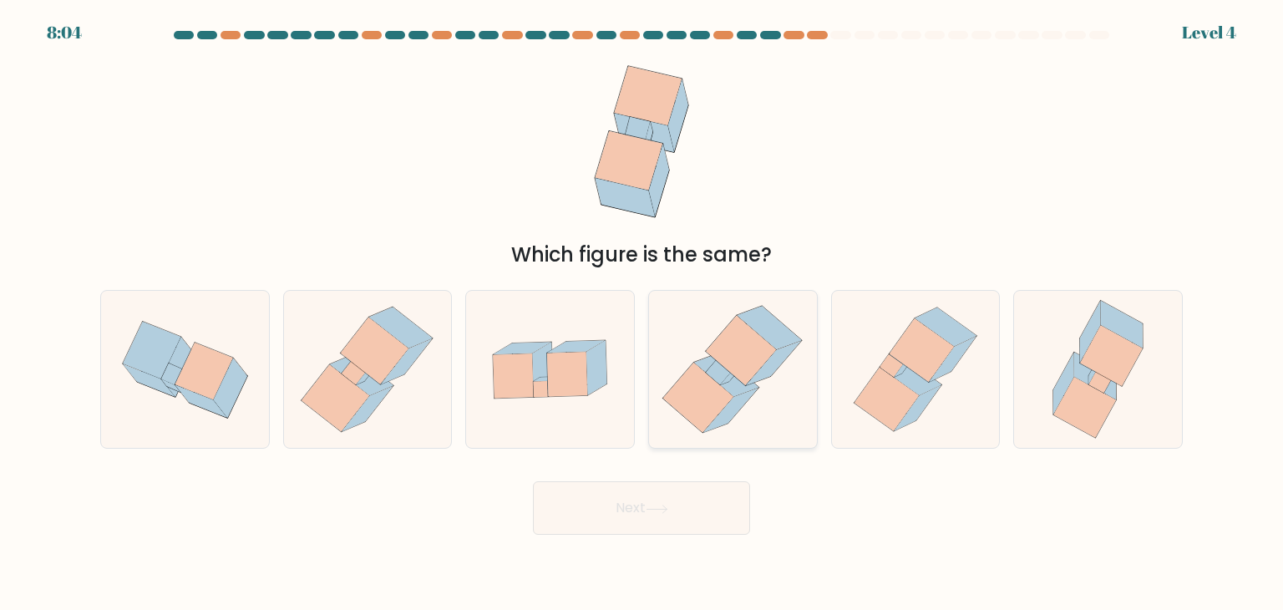
click at [759, 412] on icon at bounding box center [733, 369] width 154 height 157
click at [642, 313] on input "d." at bounding box center [641, 309] width 1 height 8
radio input "true"
click at [627, 515] on button "Next" at bounding box center [641, 507] width 217 height 53
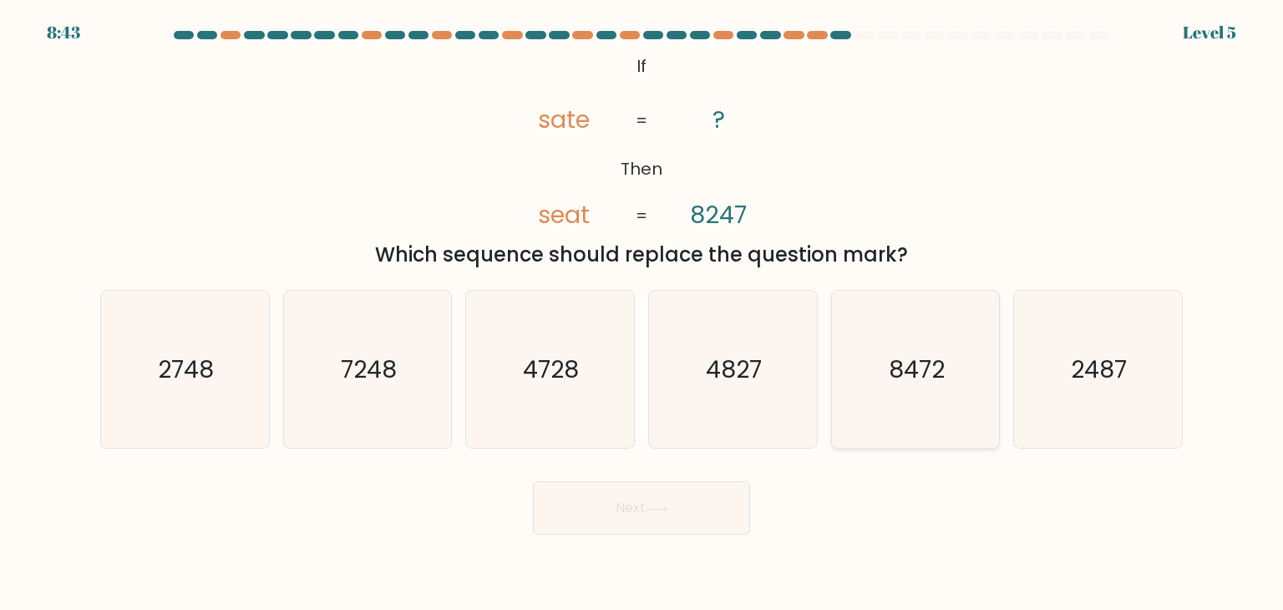
click at [887, 377] on icon "8472" at bounding box center [915, 369] width 157 height 157
click at [642, 313] on input "e. 8472" at bounding box center [641, 309] width 1 height 8
radio input "true"
click at [664, 543] on body "8:42 Level 5 If" at bounding box center [641, 305] width 1283 height 610
click at [630, 523] on button "Next" at bounding box center [641, 507] width 217 height 53
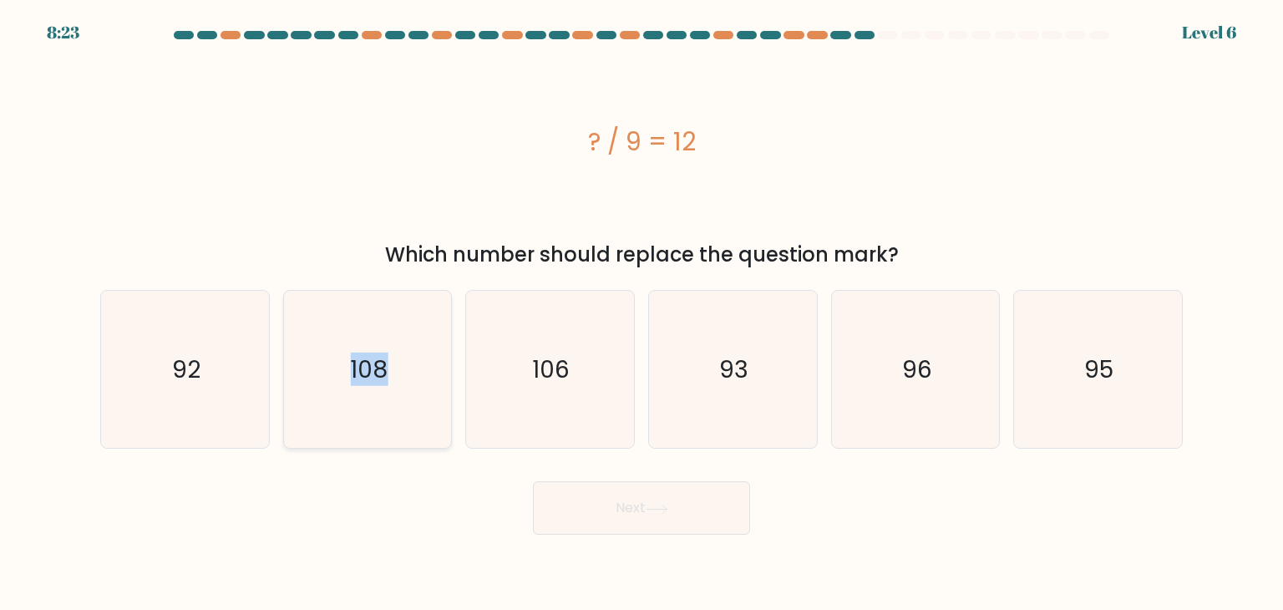
drag, startPoint x: 347, startPoint y: 372, endPoint x: 404, endPoint y: 414, distance: 71.2
click at [404, 414] on icon "108" at bounding box center [367, 369] width 157 height 157
click at [641, 313] on input "b. 108" at bounding box center [641, 309] width 1 height 8
radio input "true"
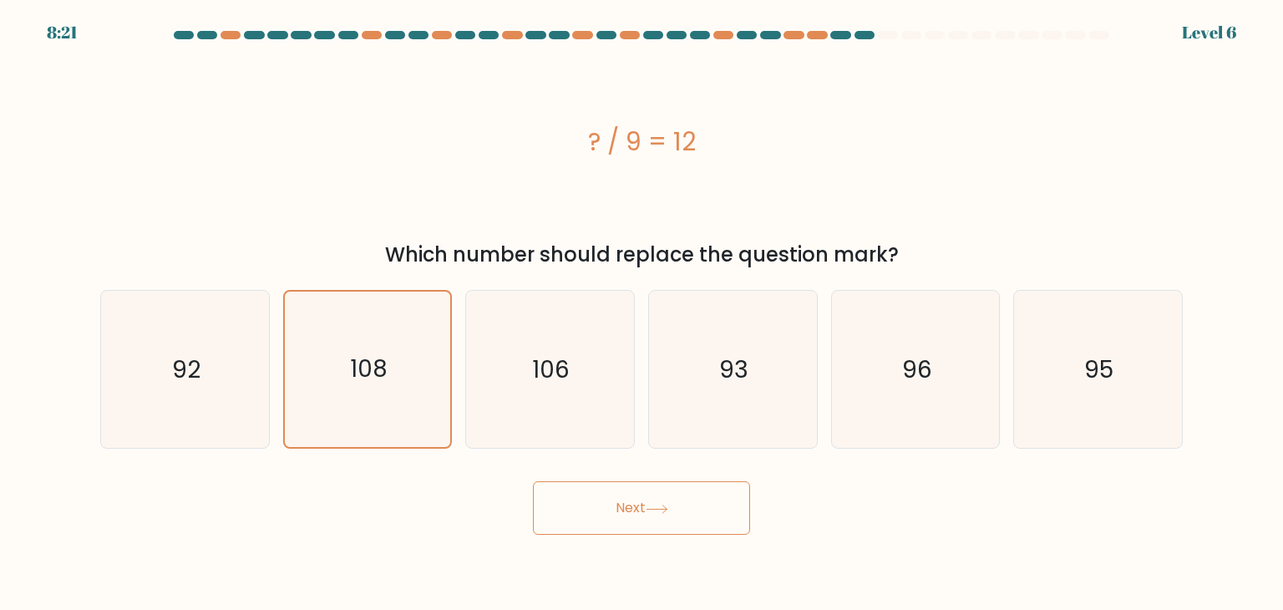
click at [592, 514] on button "Next" at bounding box center [641, 507] width 217 height 53
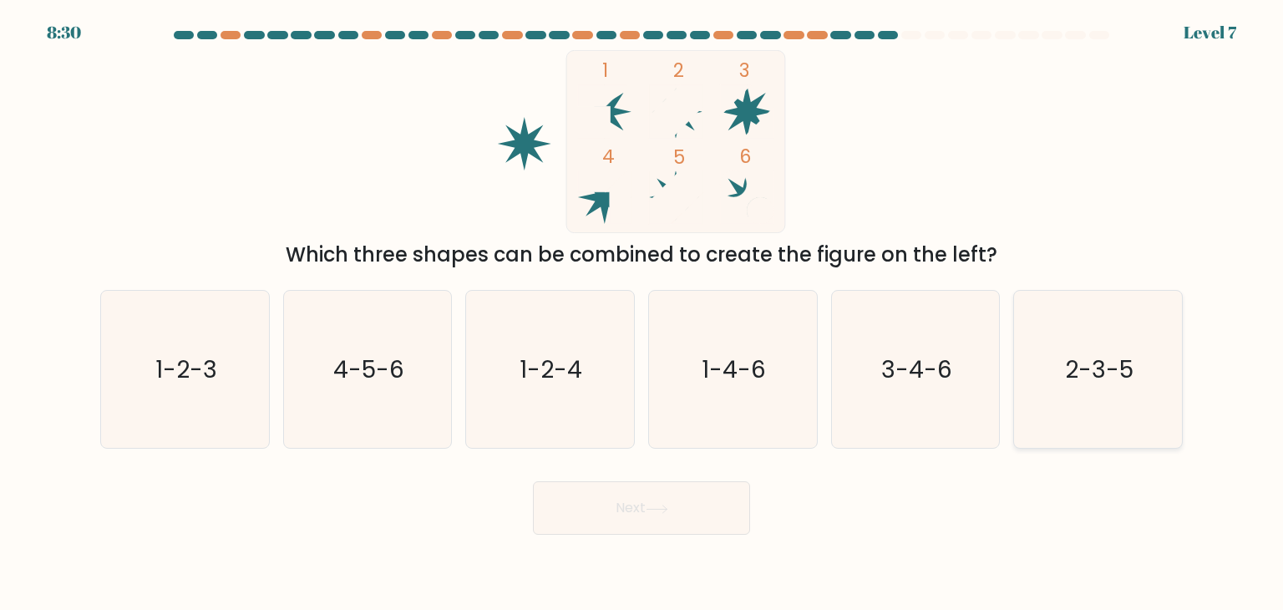
click at [1174, 367] on icon "2-3-5" at bounding box center [1097, 369] width 157 height 157
click at [642, 313] on input "f. 2-3-5" at bounding box center [641, 309] width 1 height 8
radio input "true"
click at [641, 501] on button "Next" at bounding box center [641, 507] width 217 height 53
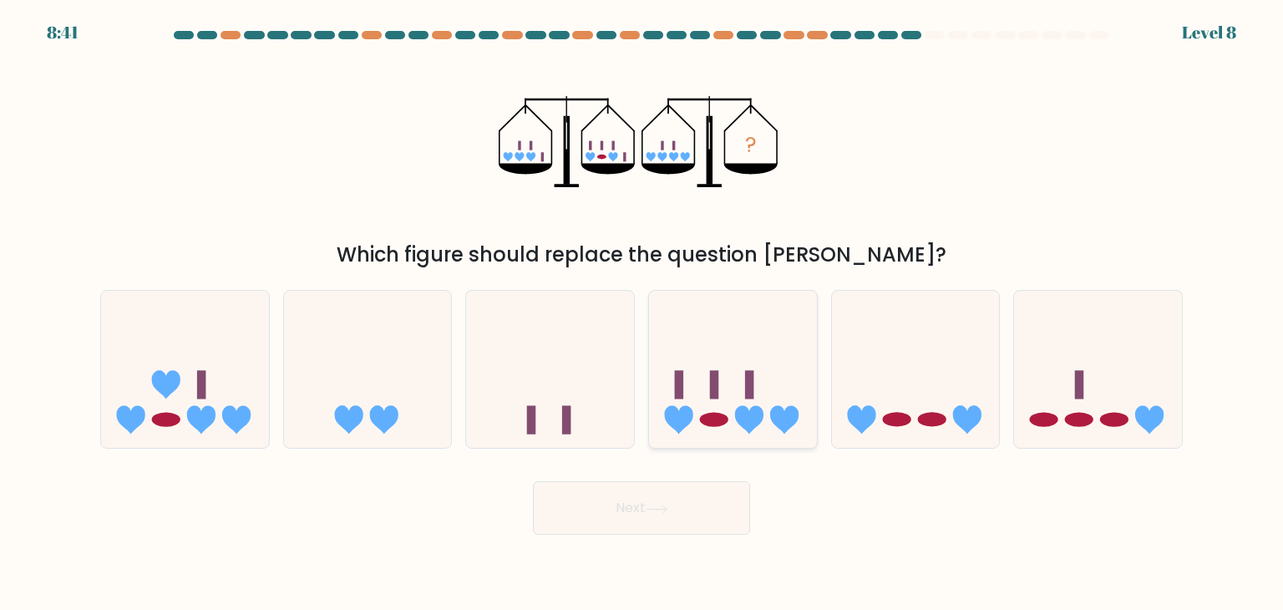
click at [710, 350] on icon at bounding box center [733, 369] width 168 height 139
click at [642, 313] on input "d." at bounding box center [641, 309] width 1 height 8
radio input "true"
click at [635, 505] on button "Next" at bounding box center [641, 507] width 217 height 53
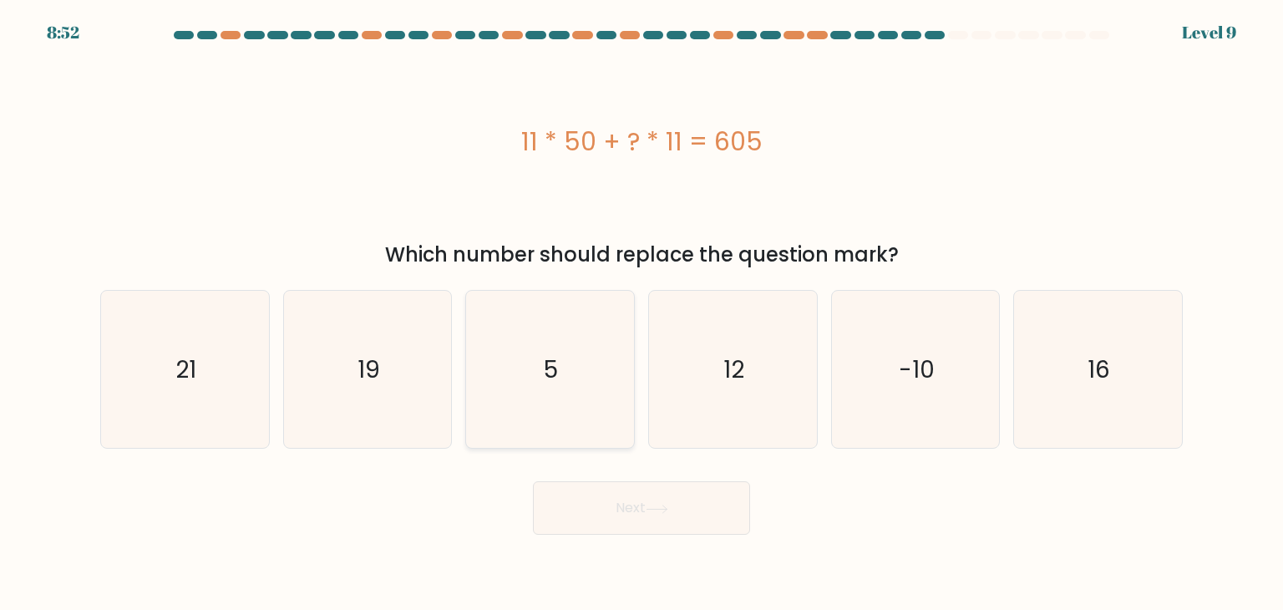
click at [471, 426] on icon "5" at bounding box center [549, 369] width 157 height 157
click at [641, 313] on input "c. 5" at bounding box center [641, 309] width 1 height 8
radio input "true"
click at [619, 521] on button "Next" at bounding box center [641, 507] width 217 height 53
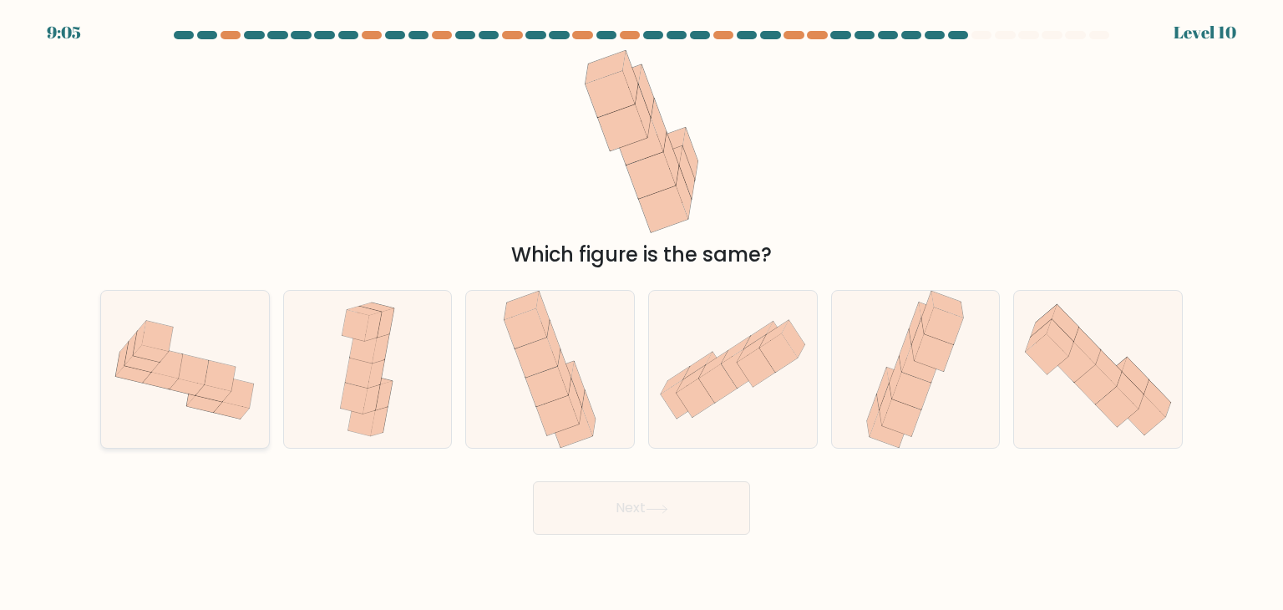
click at [216, 347] on icon at bounding box center [185, 369] width 168 height 126
click at [641, 313] on input "a." at bounding box center [641, 309] width 1 height 8
radio input "true"
click at [666, 511] on icon at bounding box center [656, 508] width 20 height 8
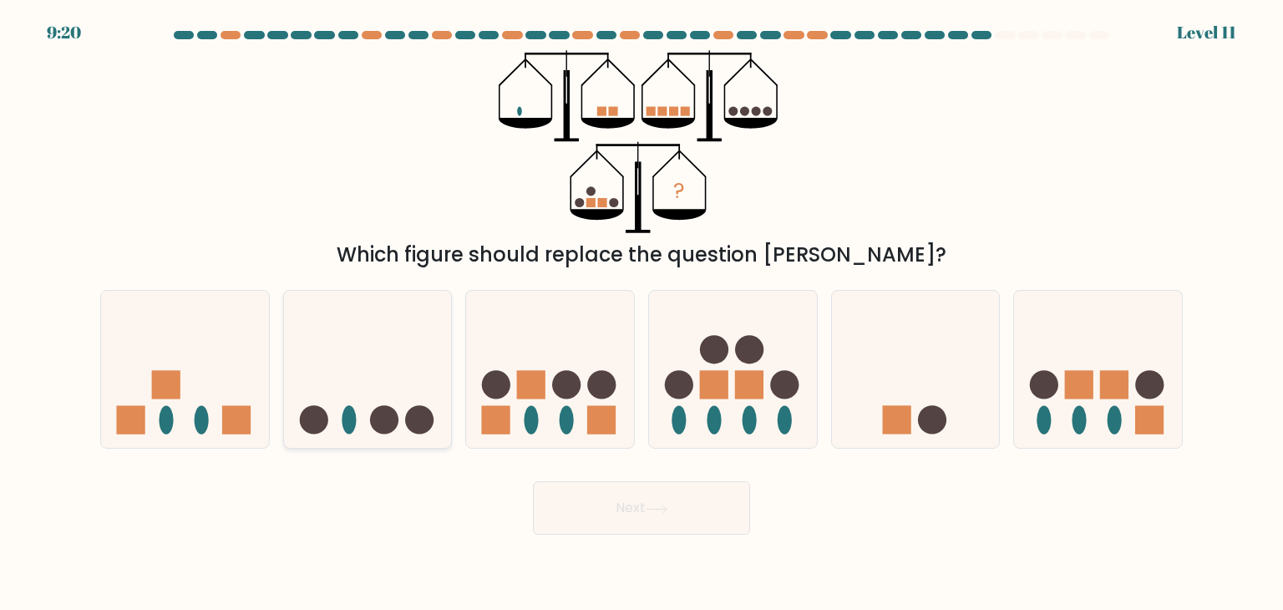
click at [358, 412] on icon at bounding box center [368, 369] width 168 height 139
click at [641, 313] on input "b." at bounding box center [641, 309] width 1 height 8
radio input "true"
click at [575, 502] on button "Next" at bounding box center [641, 507] width 217 height 53
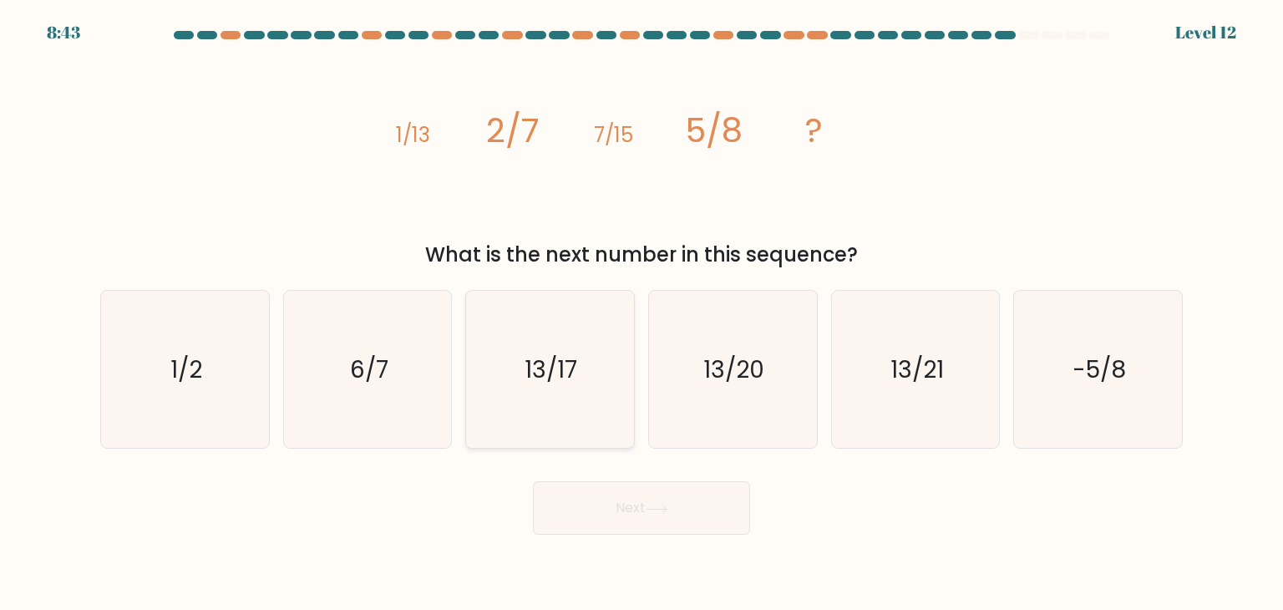
click at [578, 445] on icon "13/17" at bounding box center [549, 369] width 157 height 157
click at [641, 313] on input "c. 13/17" at bounding box center [641, 309] width 1 height 8
radio input "true"
click at [603, 504] on button "Next" at bounding box center [641, 507] width 217 height 53
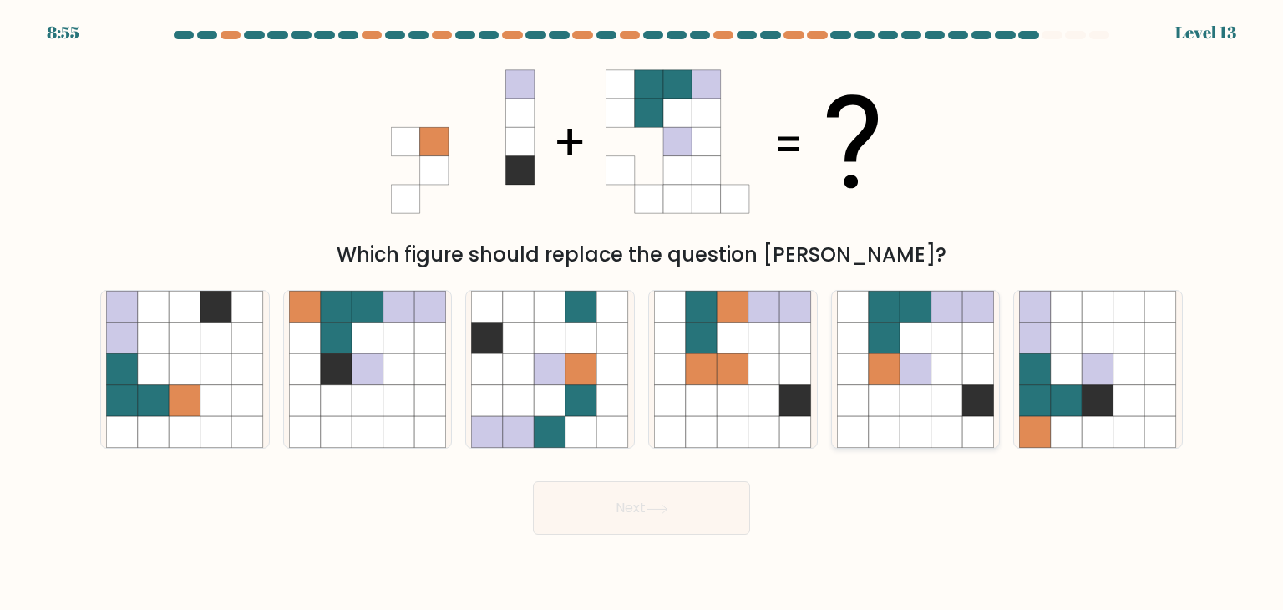
click at [917, 333] on icon at bounding box center [915, 338] width 32 height 32
click at [642, 313] on input "e." at bounding box center [641, 309] width 1 height 8
radio input "true"
click at [668, 524] on button "Next" at bounding box center [641, 507] width 217 height 53
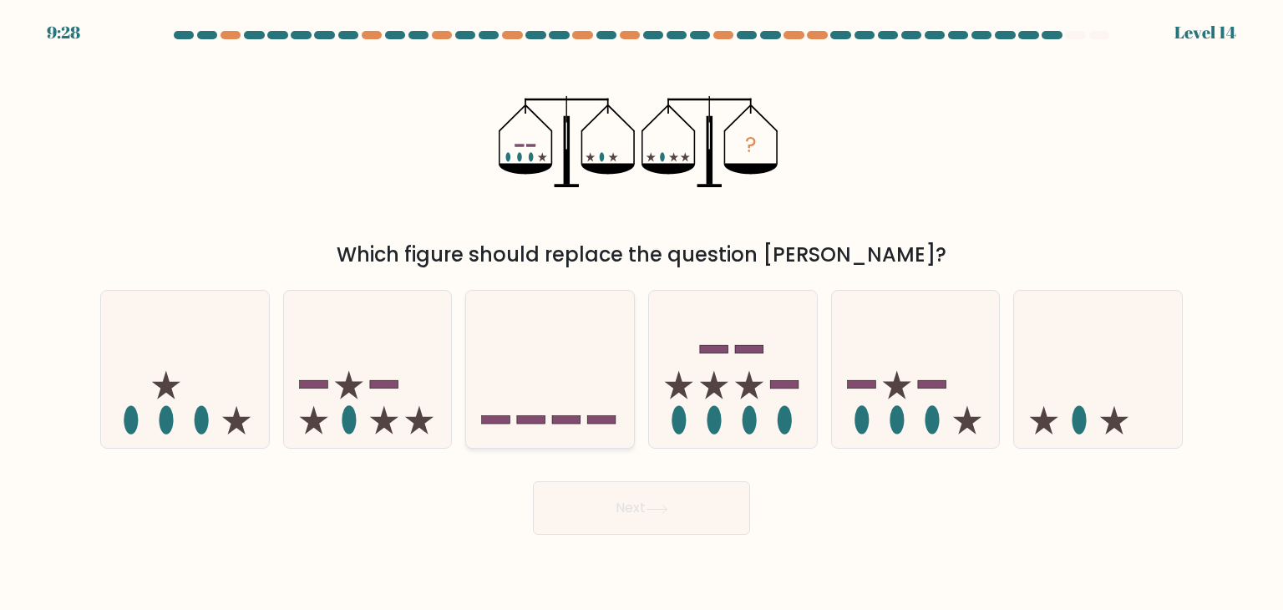
click at [578, 345] on icon at bounding box center [550, 369] width 168 height 139
click at [641, 313] on input "c." at bounding box center [641, 309] width 1 height 8
radio input "true"
click at [718, 407] on icon at bounding box center [733, 369] width 168 height 139
click at [642, 313] on input "d." at bounding box center [641, 309] width 1 height 8
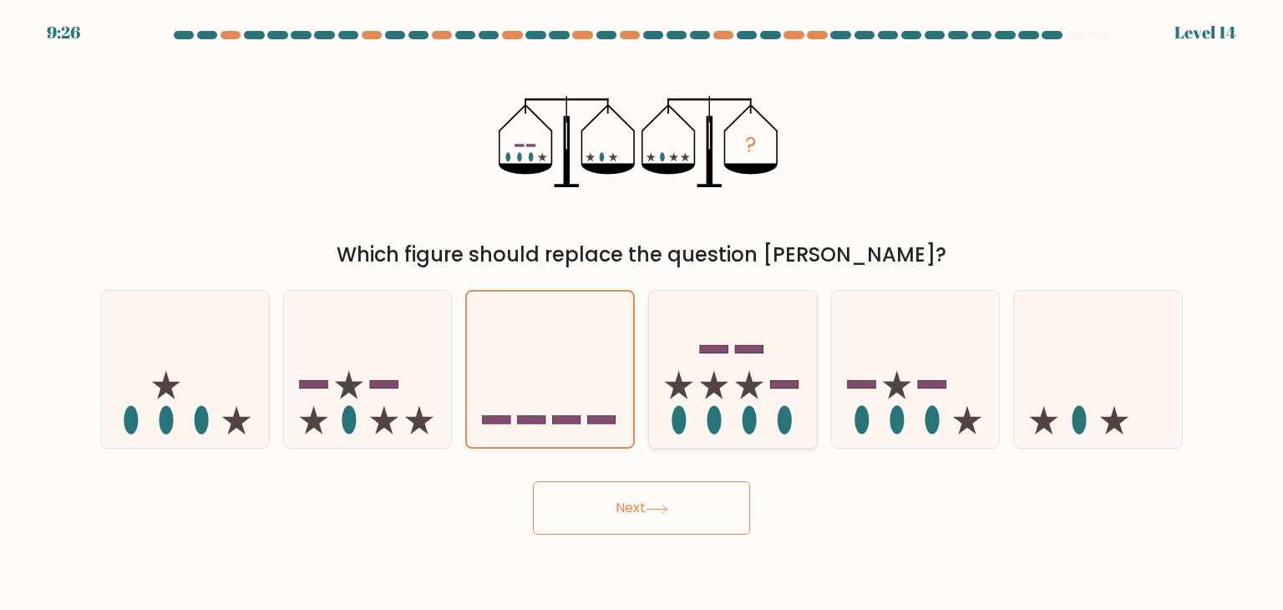
radio input "true"
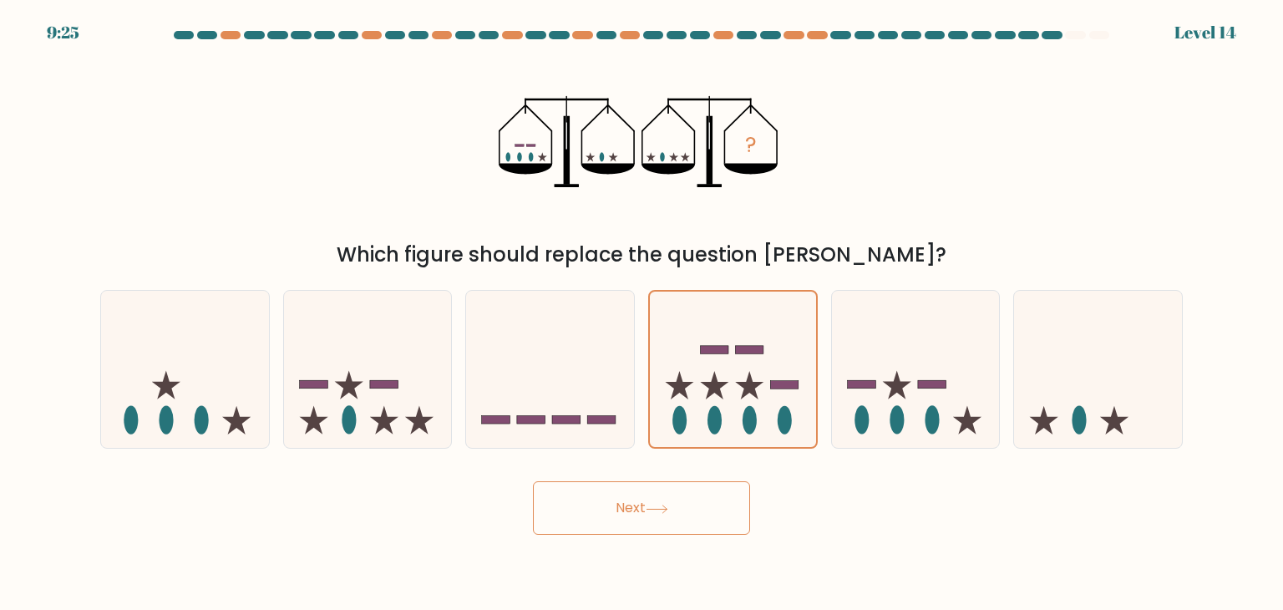
click at [618, 512] on button "Next" at bounding box center [641, 507] width 217 height 53
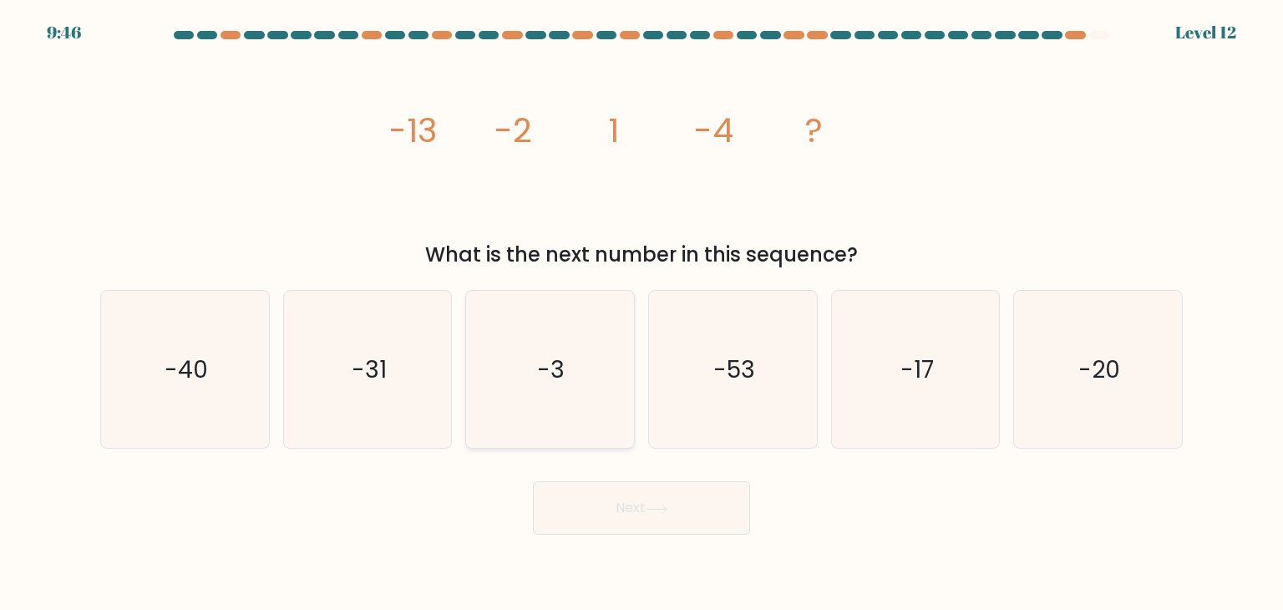
click at [503, 366] on icon "-3" at bounding box center [549, 369] width 157 height 157
click at [641, 313] on input "c. -3" at bounding box center [641, 309] width 1 height 8
radio input "true"
click at [612, 529] on button "Next" at bounding box center [641, 507] width 217 height 53
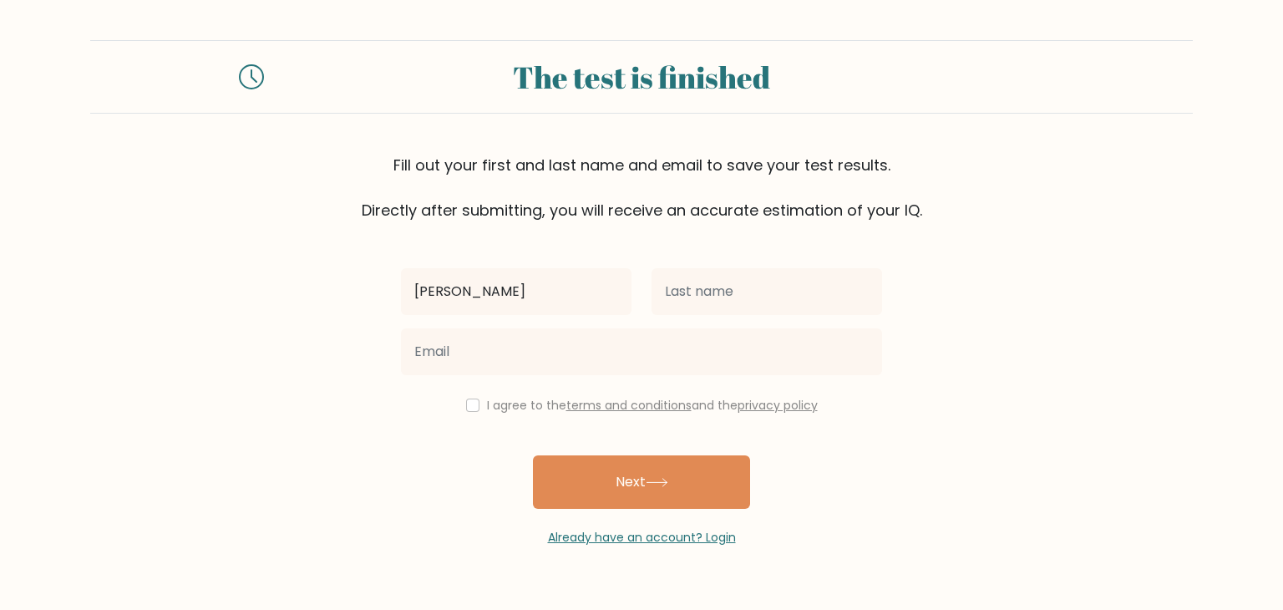
type input "[PERSON_NAME]"
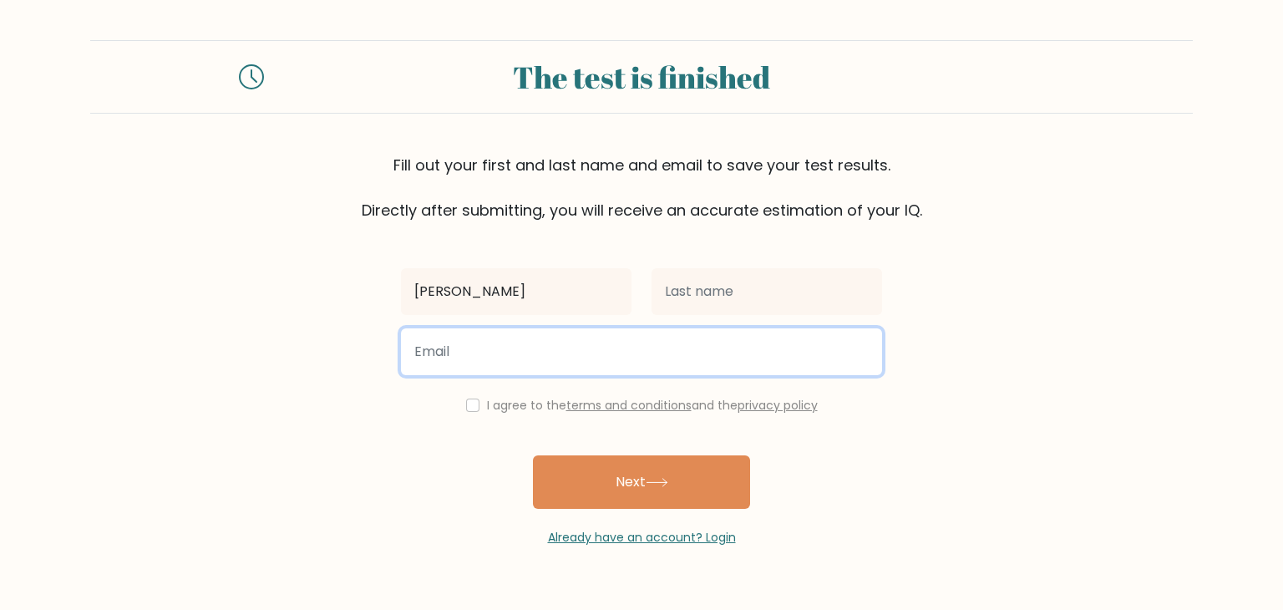
click at [459, 357] on input "email" at bounding box center [641, 351] width 481 height 47
type input "rahulsahabangladesh1971@gmail.com"
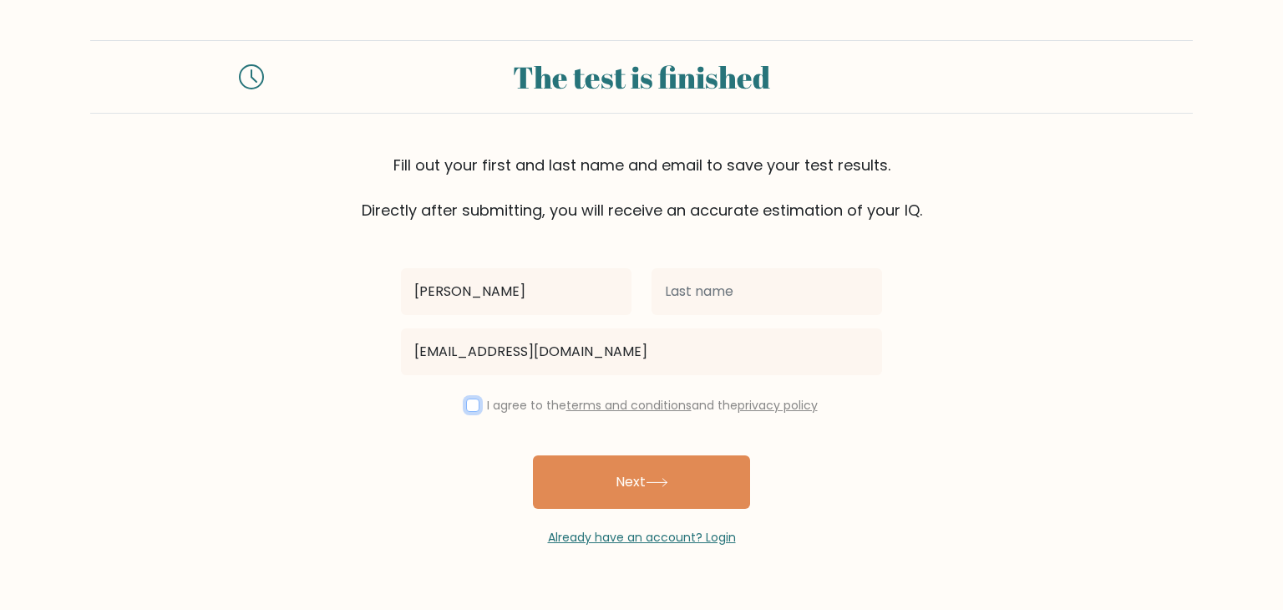
click at [468, 407] on input "checkbox" at bounding box center [472, 404] width 13 height 13
checkbox input "true"
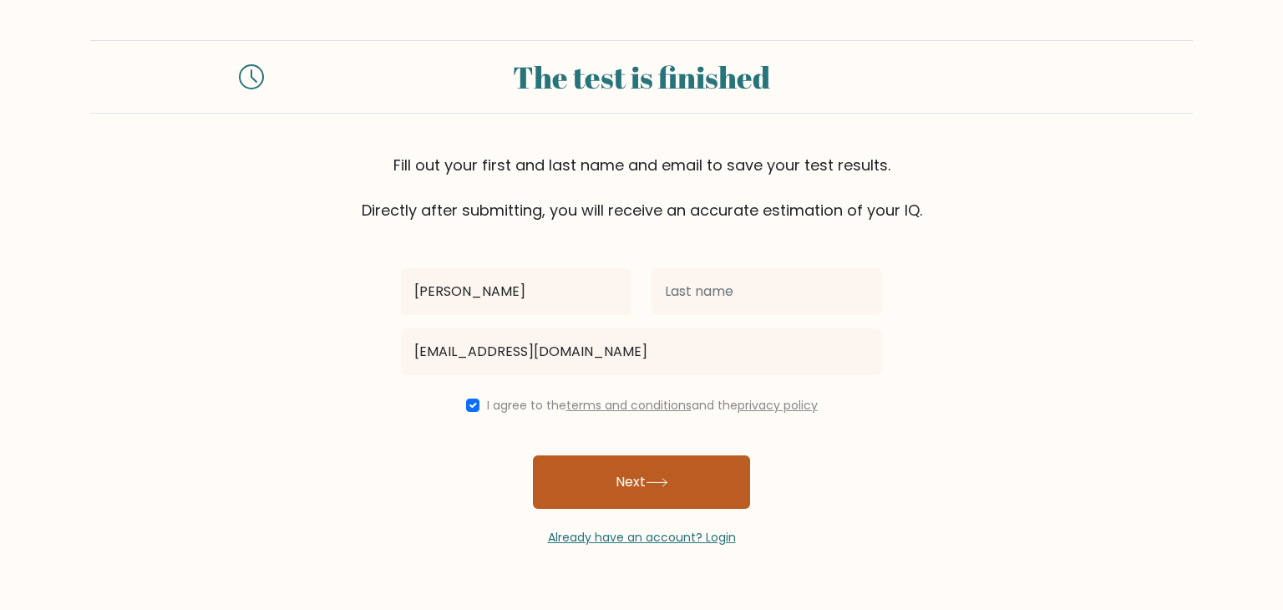
click at [595, 492] on button "Next" at bounding box center [641, 481] width 217 height 53
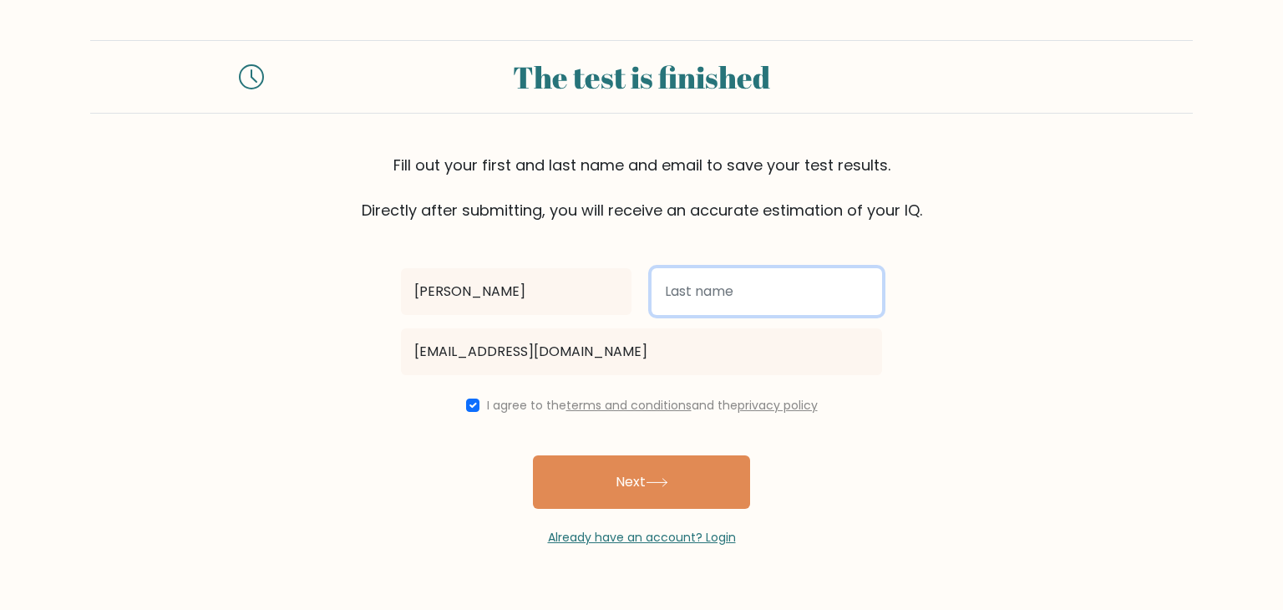
click at [691, 299] on input "text" at bounding box center [766, 291] width 230 height 47
type input "saha"
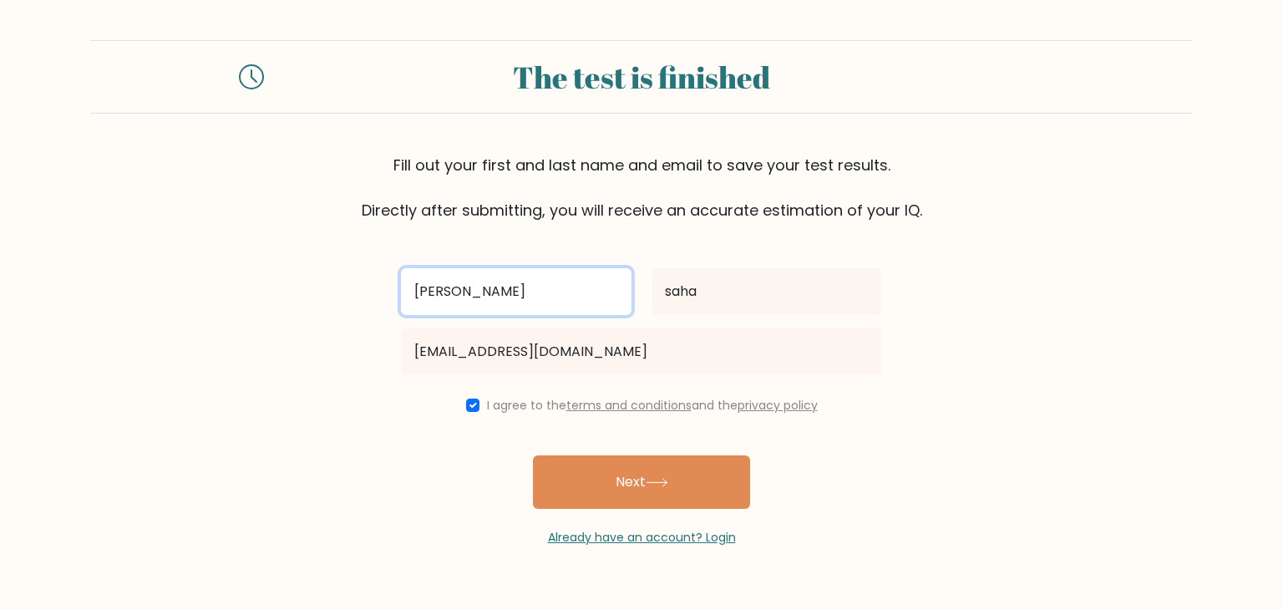
click at [571, 301] on input "rahul saha" at bounding box center [516, 291] width 230 height 47
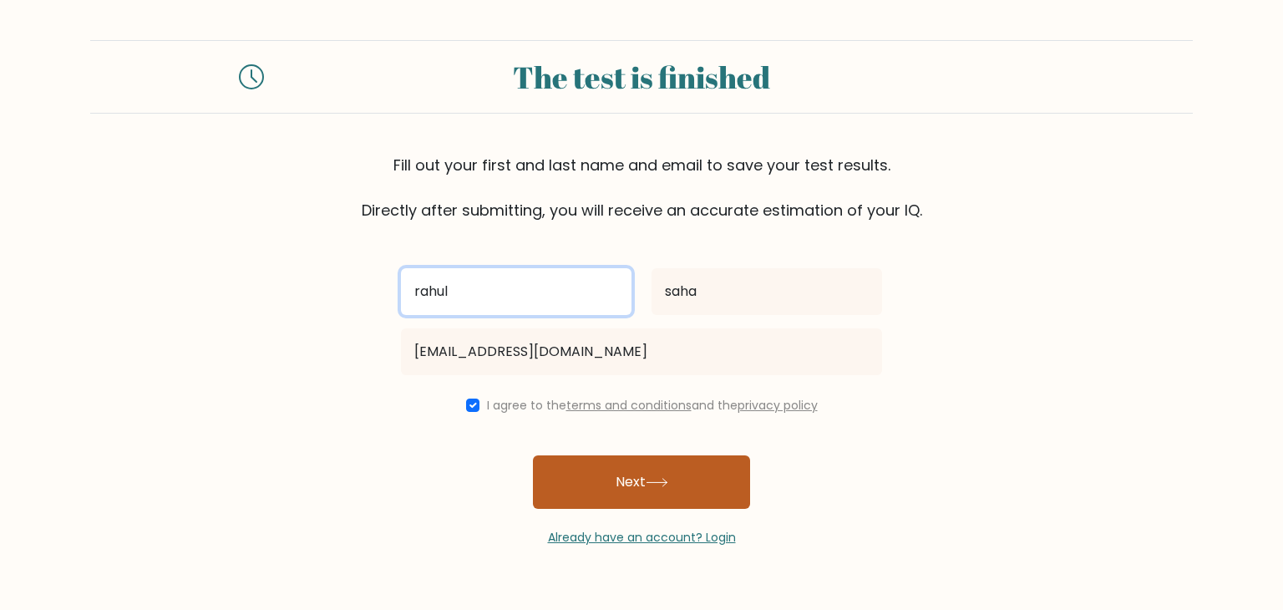
type input "rahul"
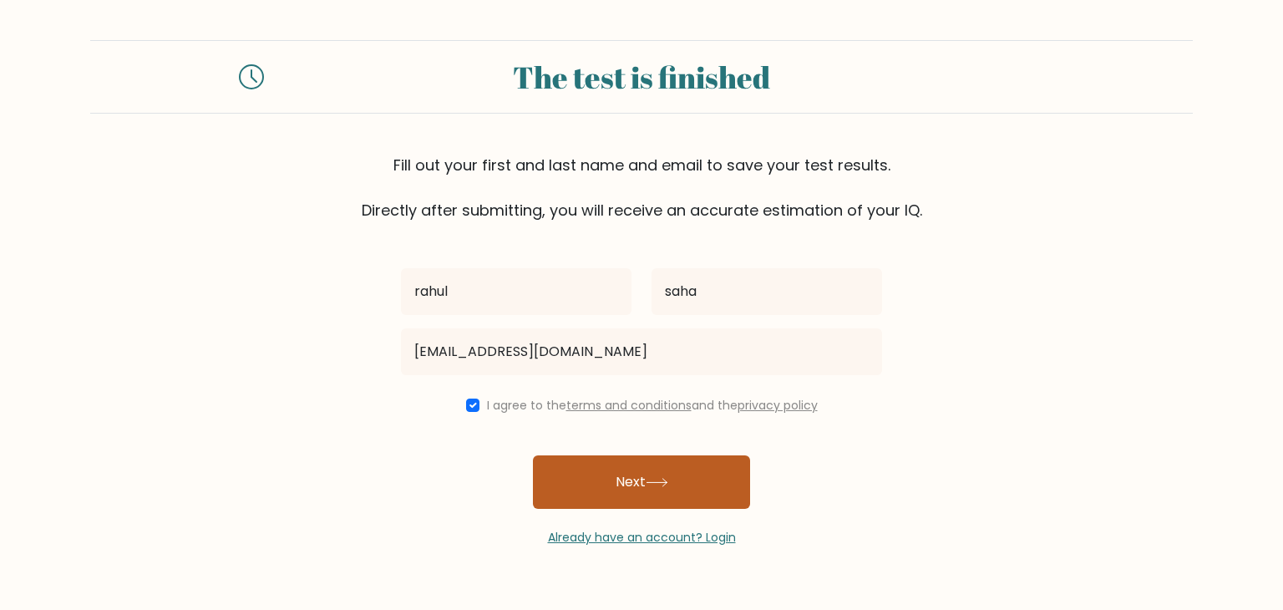
click at [631, 490] on button "Next" at bounding box center [641, 481] width 217 height 53
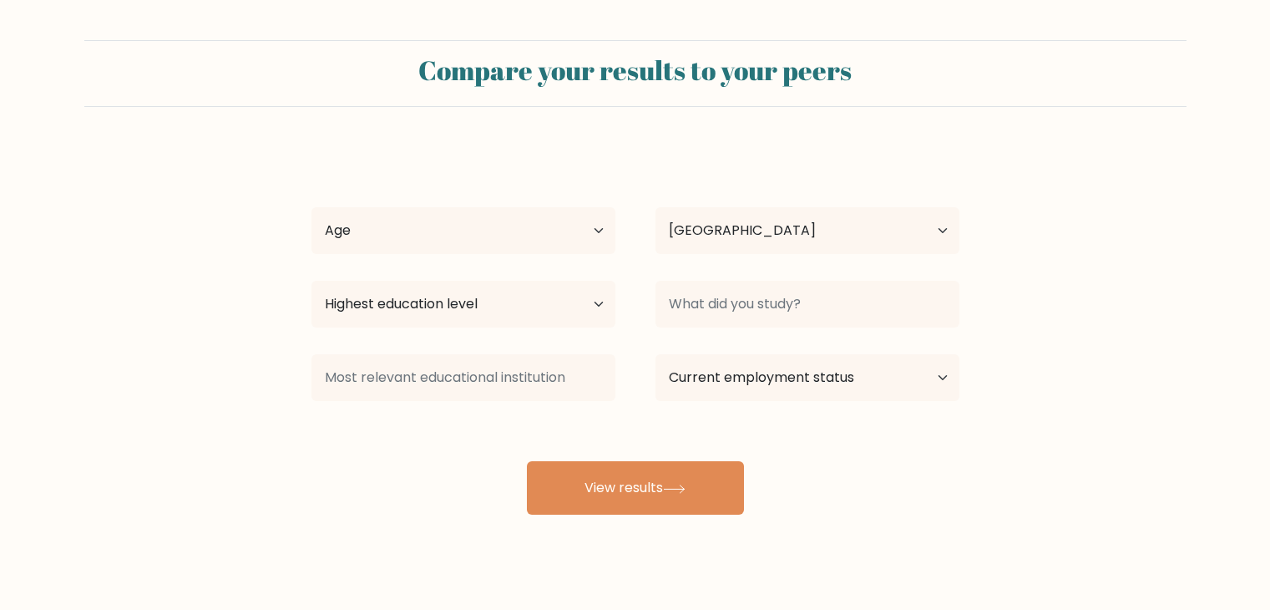
select select "BD"
click at [570, 240] on select "Age Under [DEMOGRAPHIC_DATA] [DEMOGRAPHIC_DATA] [DEMOGRAPHIC_DATA] [DEMOGRAPHIC…" at bounding box center [463, 230] width 304 height 47
select select "18_24"
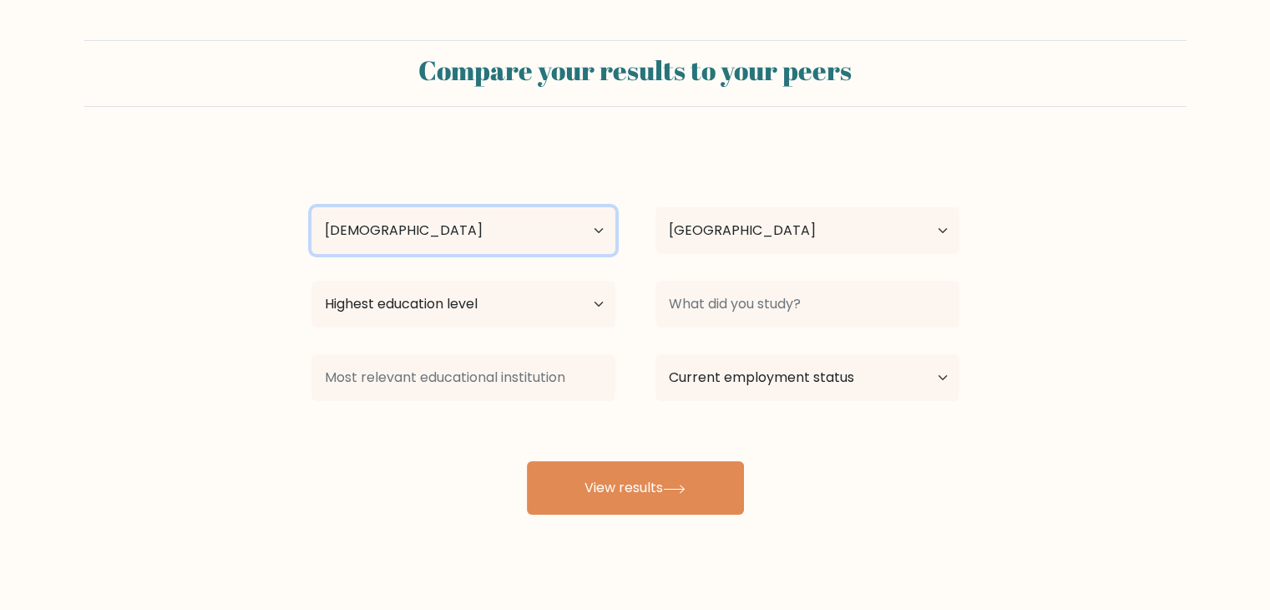
click at [311, 207] on select "Age Under [DEMOGRAPHIC_DATA] [DEMOGRAPHIC_DATA] [DEMOGRAPHIC_DATA] [DEMOGRAPHIC…" at bounding box center [463, 230] width 304 height 47
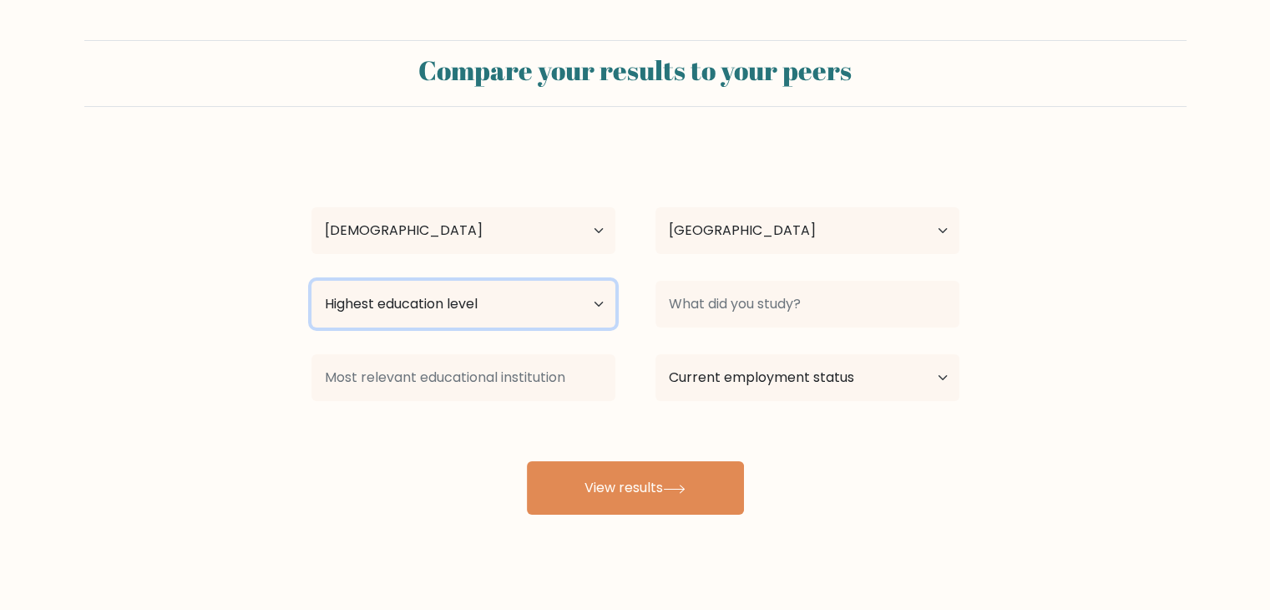
click at [529, 308] on select "Highest education level No schooling Primary Lower Secondary Upper Secondary Oc…" at bounding box center [463, 304] width 304 height 47
select select "bachelors_degree"
click at [311, 281] on select "Highest education level No schooling Primary Lower Secondary Upper Secondary Oc…" at bounding box center [463, 304] width 304 height 47
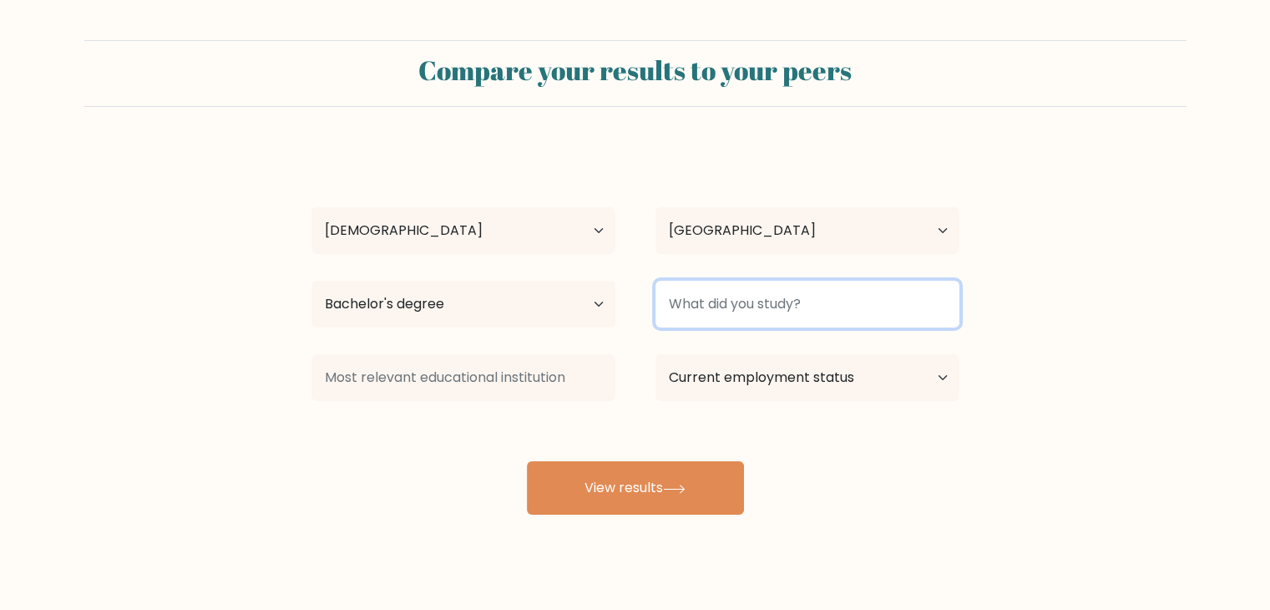
click at [811, 308] on input at bounding box center [808, 304] width 304 height 47
type input "bba"
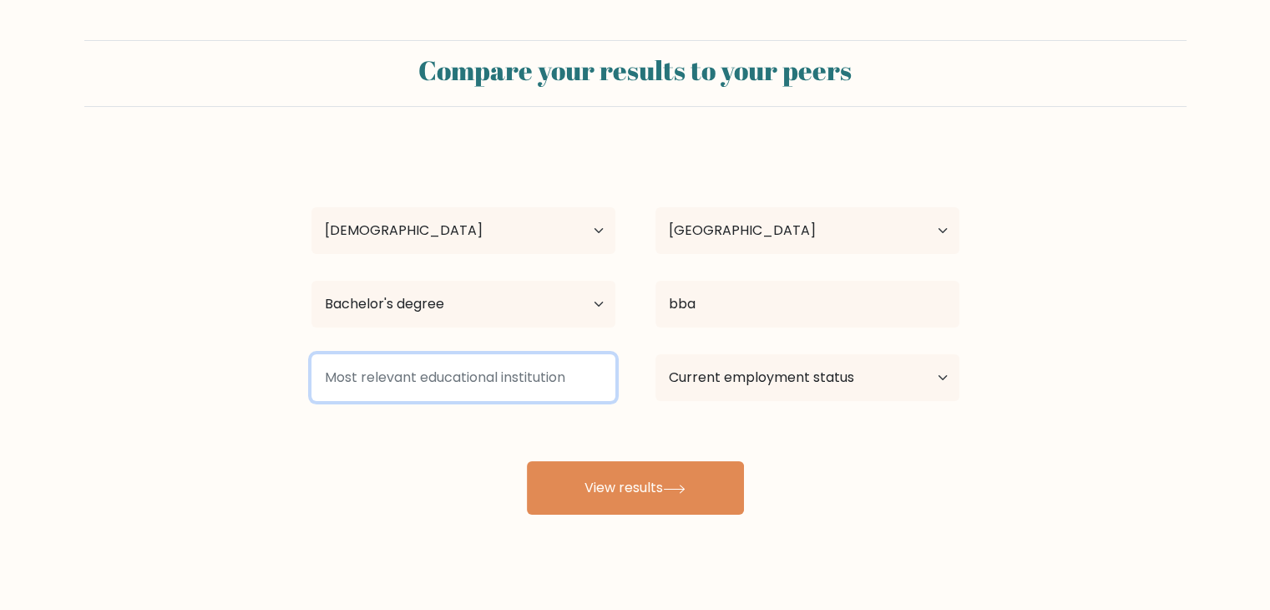
click at [495, 363] on input at bounding box center [463, 377] width 304 height 47
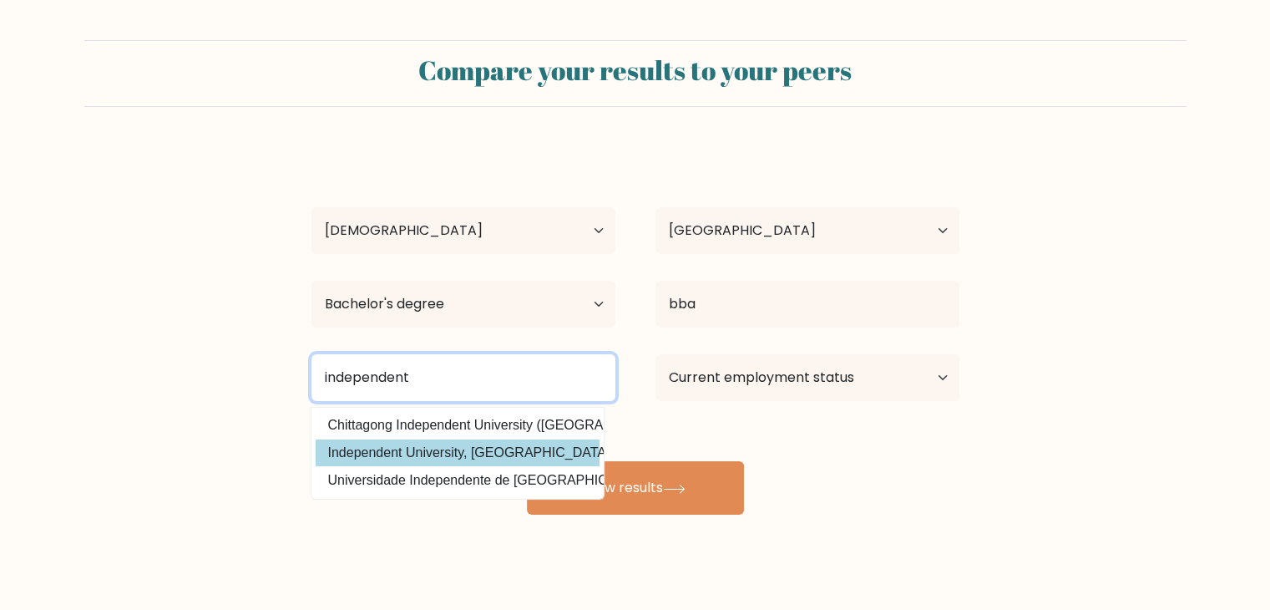
type input "independent"
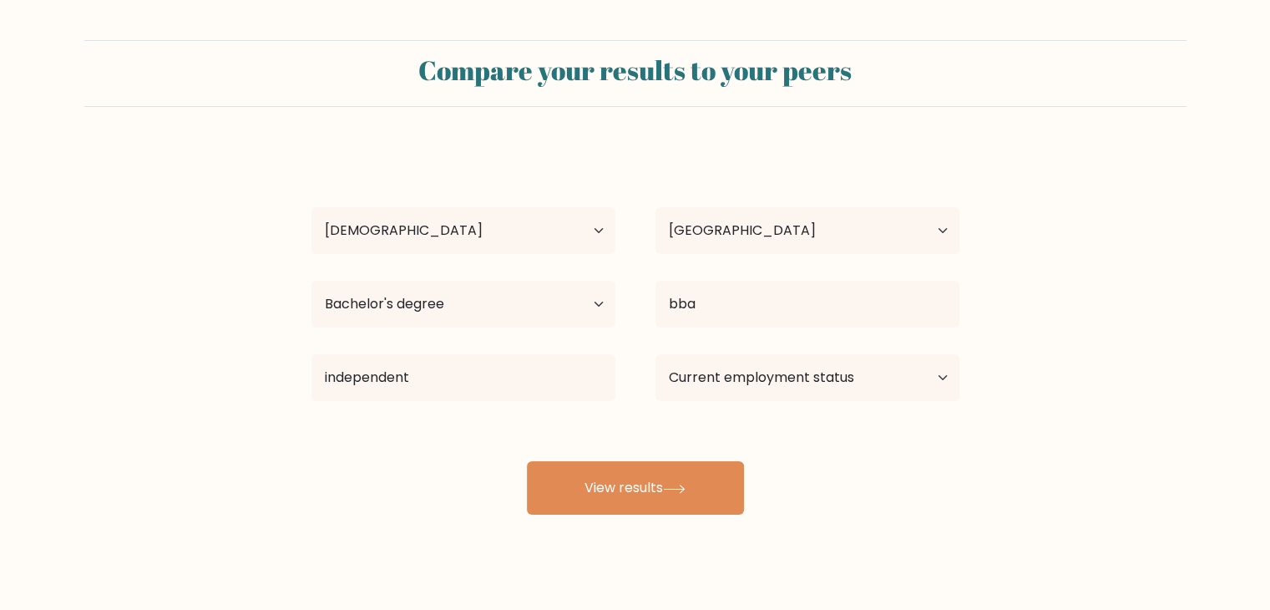
click at [457, 460] on div "rahul saha Age Under 18 years old 18-24 years old 25-34 years old 35-44 years o…" at bounding box center [635, 330] width 668 height 367
click at [754, 388] on select "Current employment status Employed Student Retired Other / prefer not to answer" at bounding box center [808, 377] width 304 height 47
select select "student"
click at [656, 354] on select "Current employment status Employed Student Retired Other / prefer not to answer" at bounding box center [808, 377] width 304 height 47
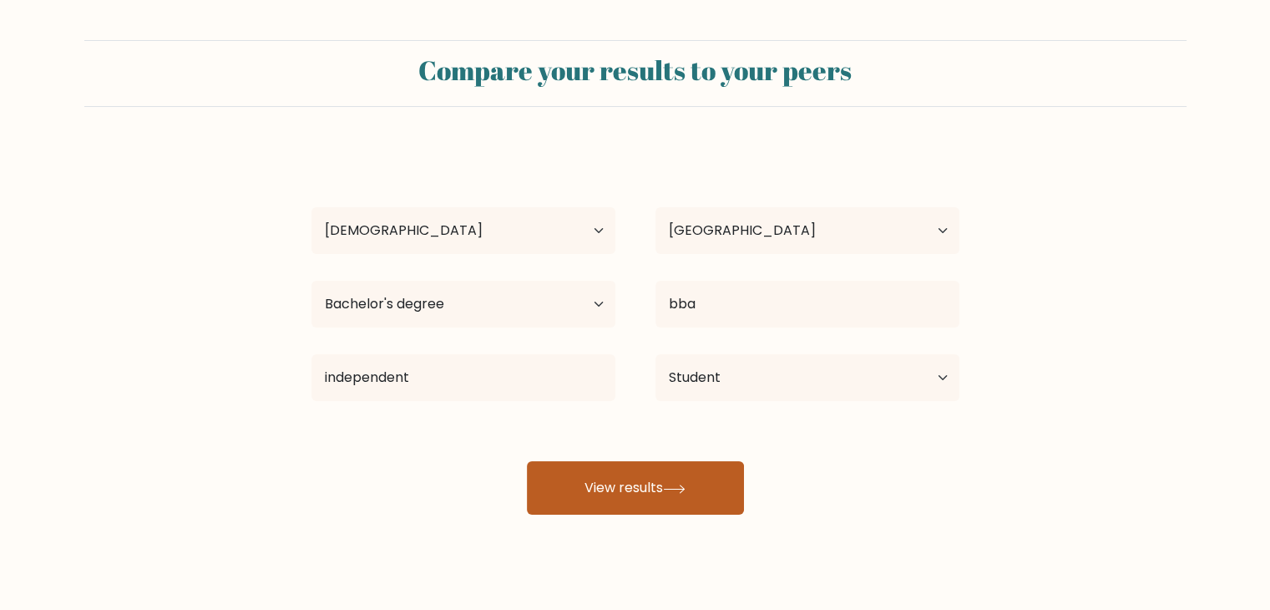
click at [651, 494] on button "View results" at bounding box center [635, 487] width 217 height 53
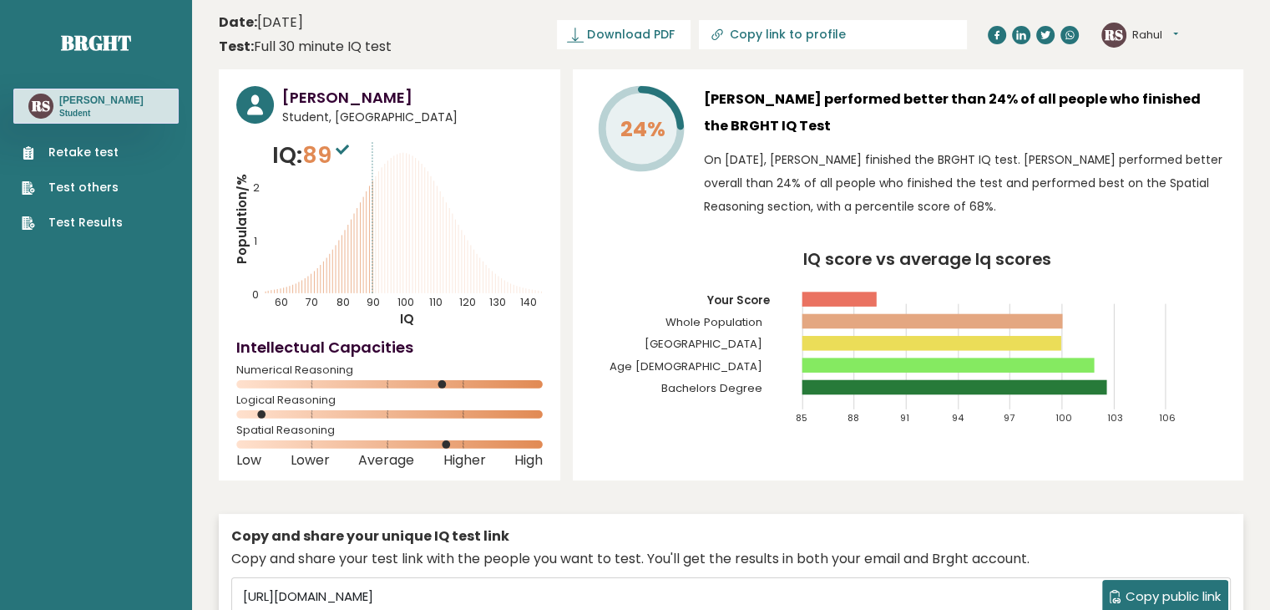
click at [32, 1] on nav "Brght RS [PERSON_NAME] Student Retake test Test others Test Results" at bounding box center [95, 118] width 165 height 236
